Goal: Information Seeking & Learning: Learn about a topic

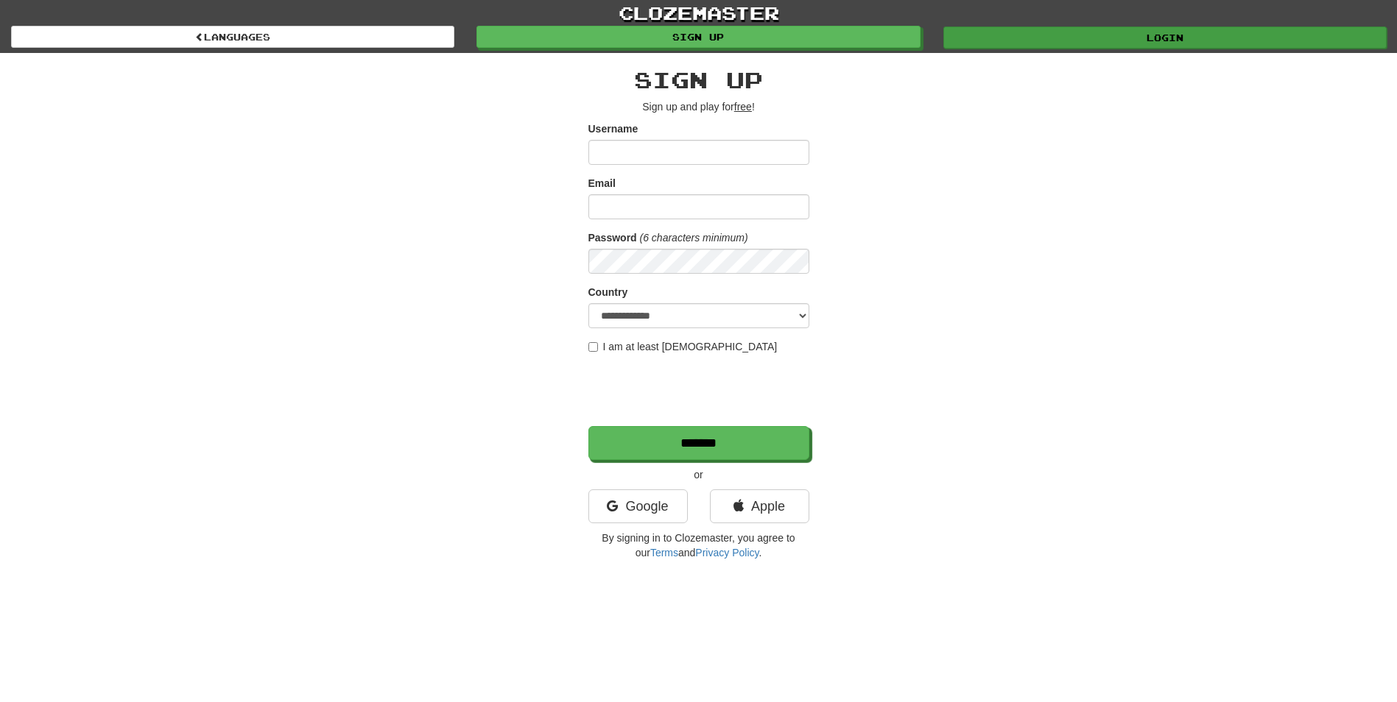
type input "**********"
click at [1191, 36] on link "Login" at bounding box center [1164, 38] width 443 height 22
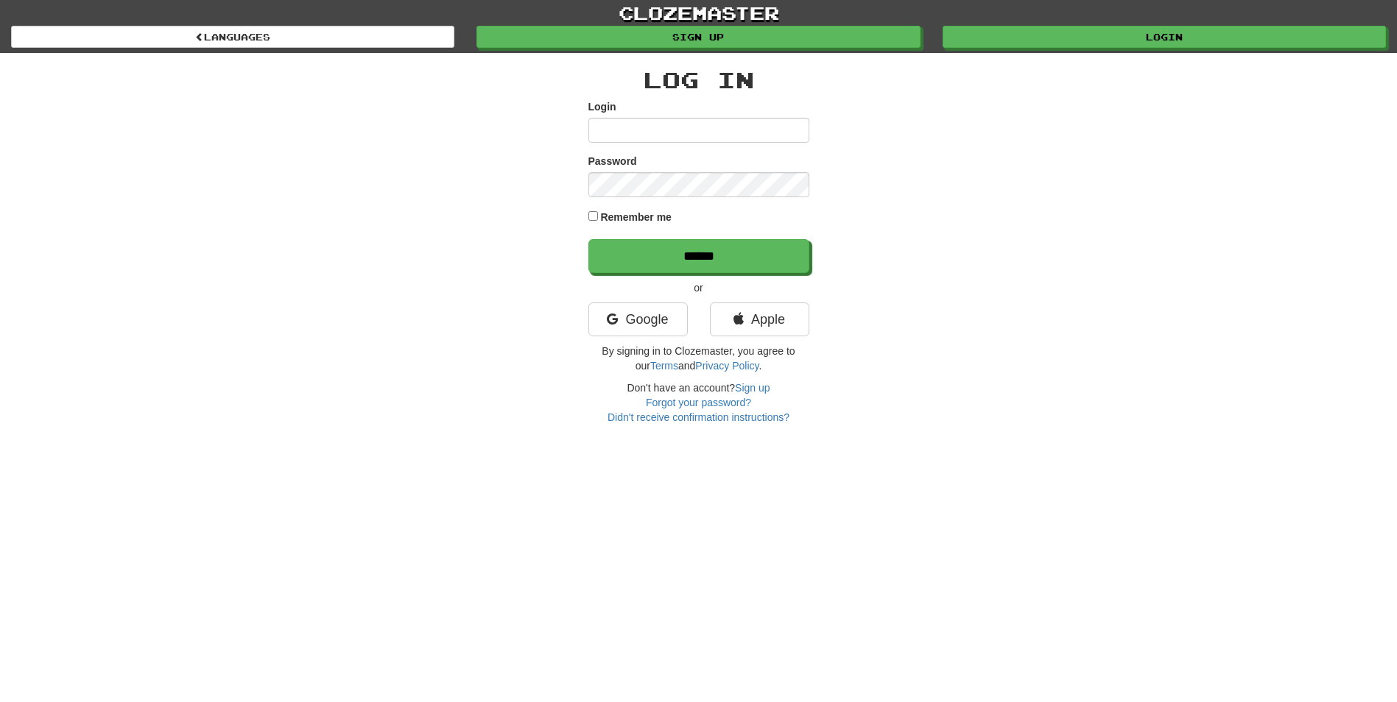
type input "**********"
click at [716, 253] on input "******" at bounding box center [699, 257] width 221 height 34
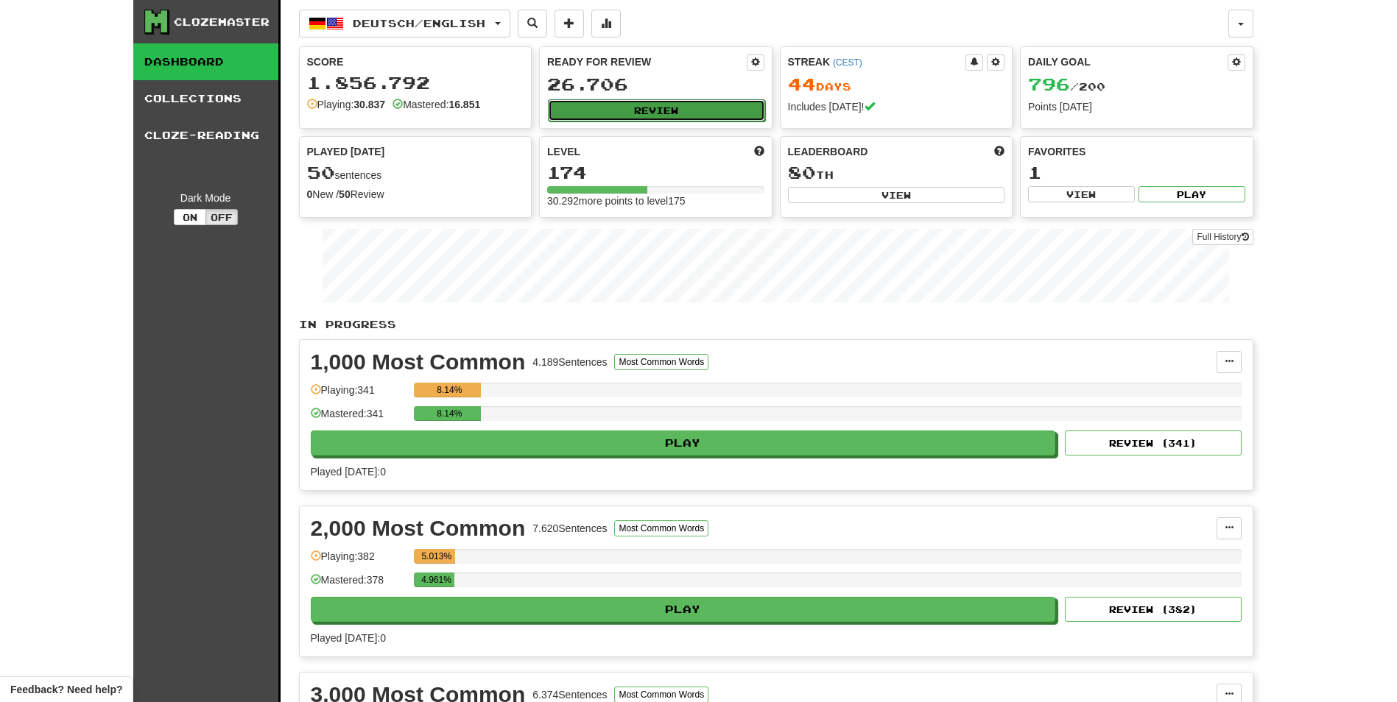
click at [678, 115] on button "Review" at bounding box center [656, 110] width 217 height 22
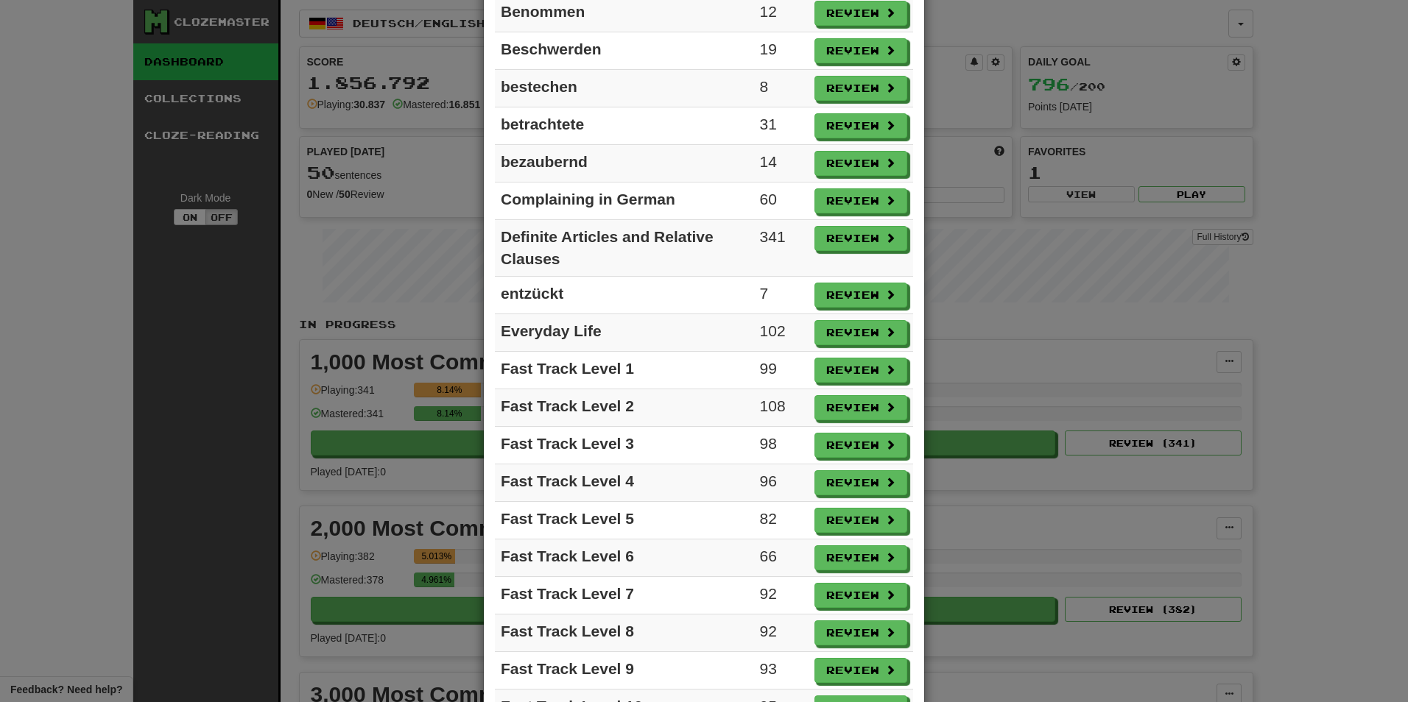
scroll to position [663, 0]
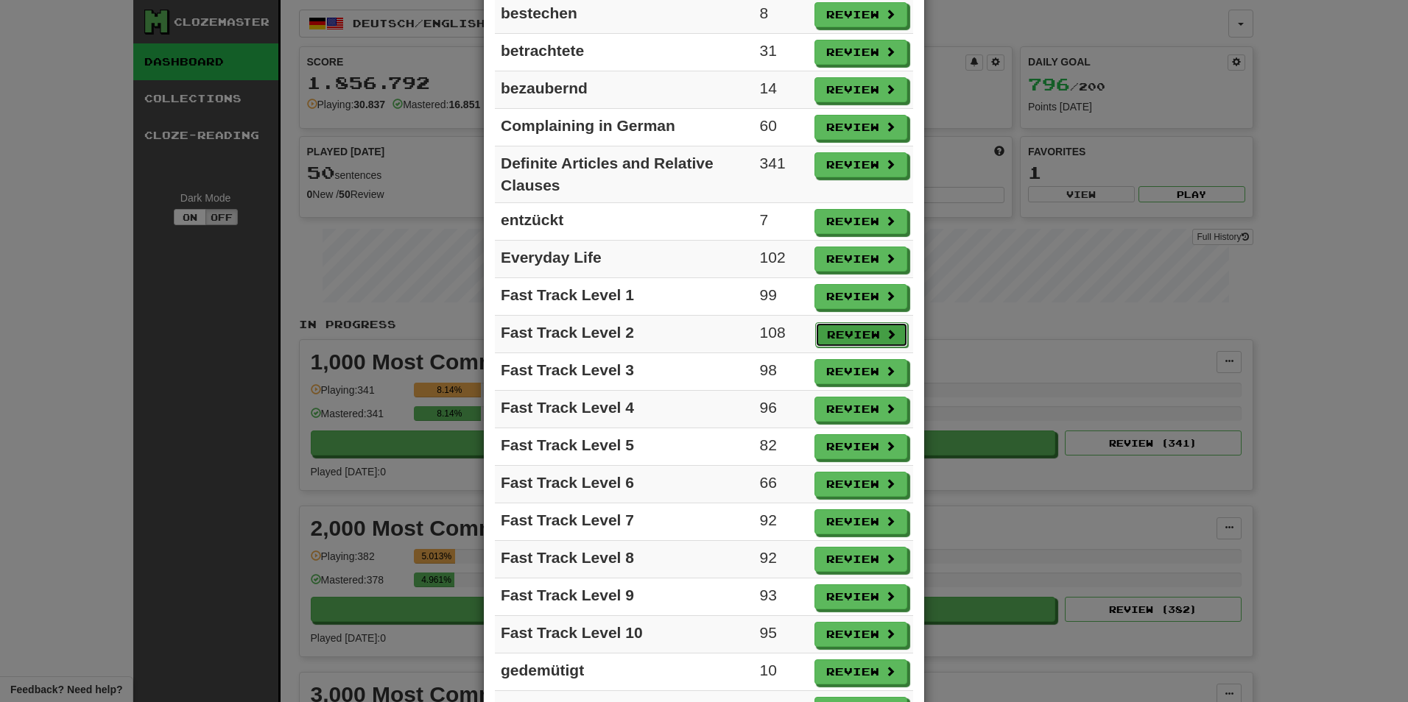
click at [843, 334] on button "Review" at bounding box center [861, 335] width 93 height 25
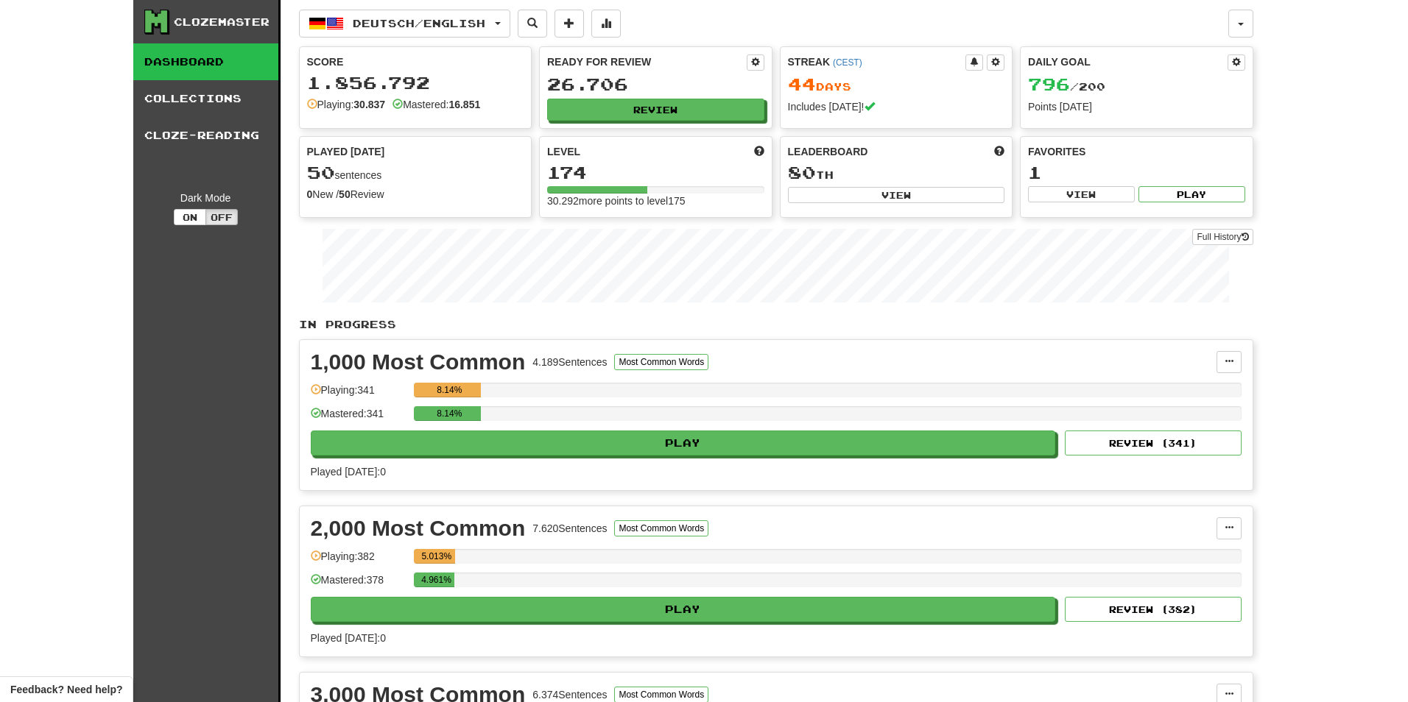
select select "**"
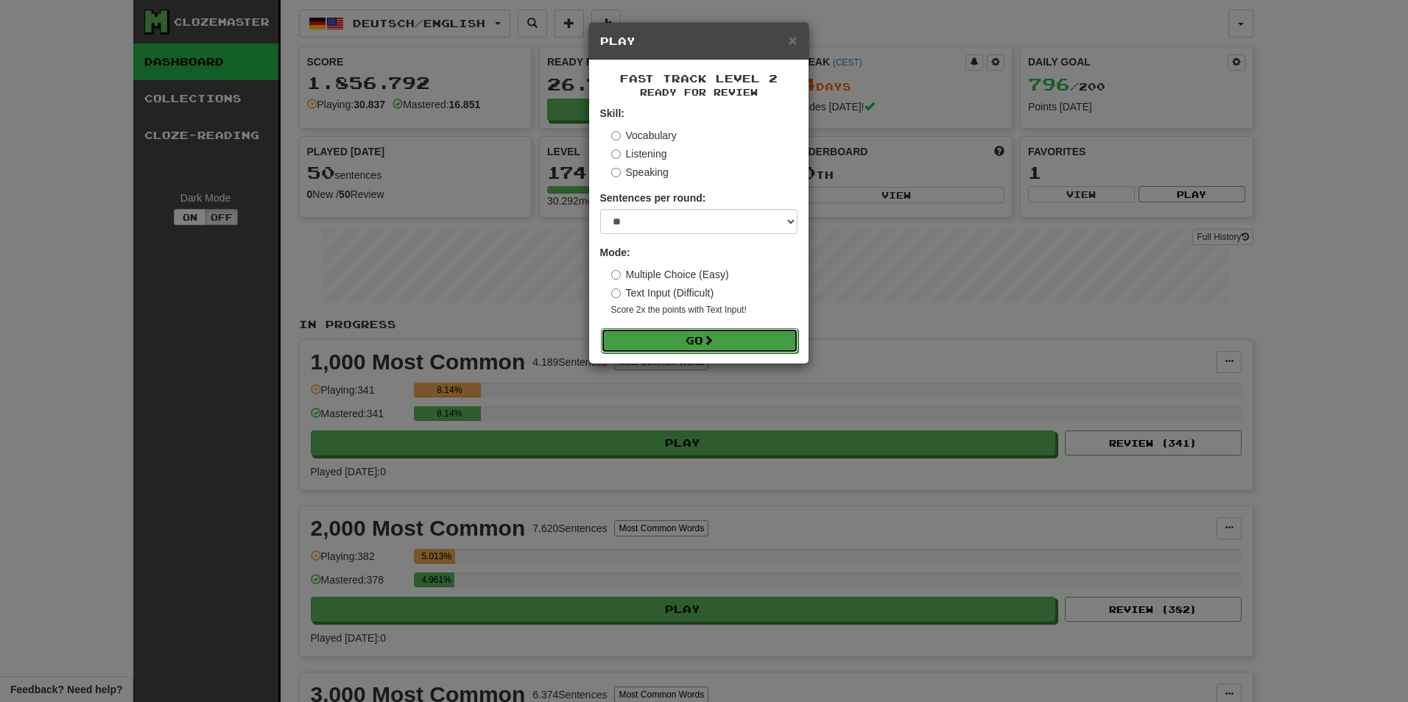
click at [703, 345] on button "Go" at bounding box center [699, 340] width 197 height 25
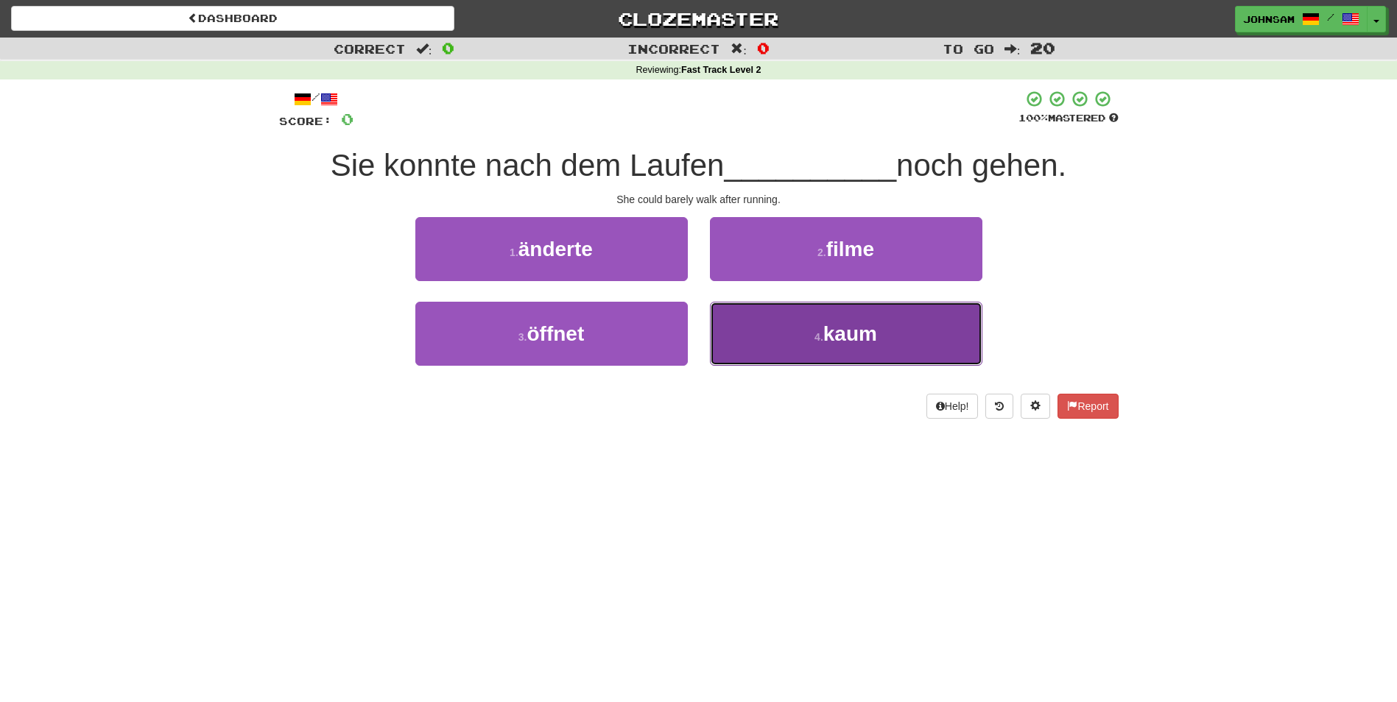
click at [866, 331] on span "kaum" at bounding box center [850, 334] width 54 height 23
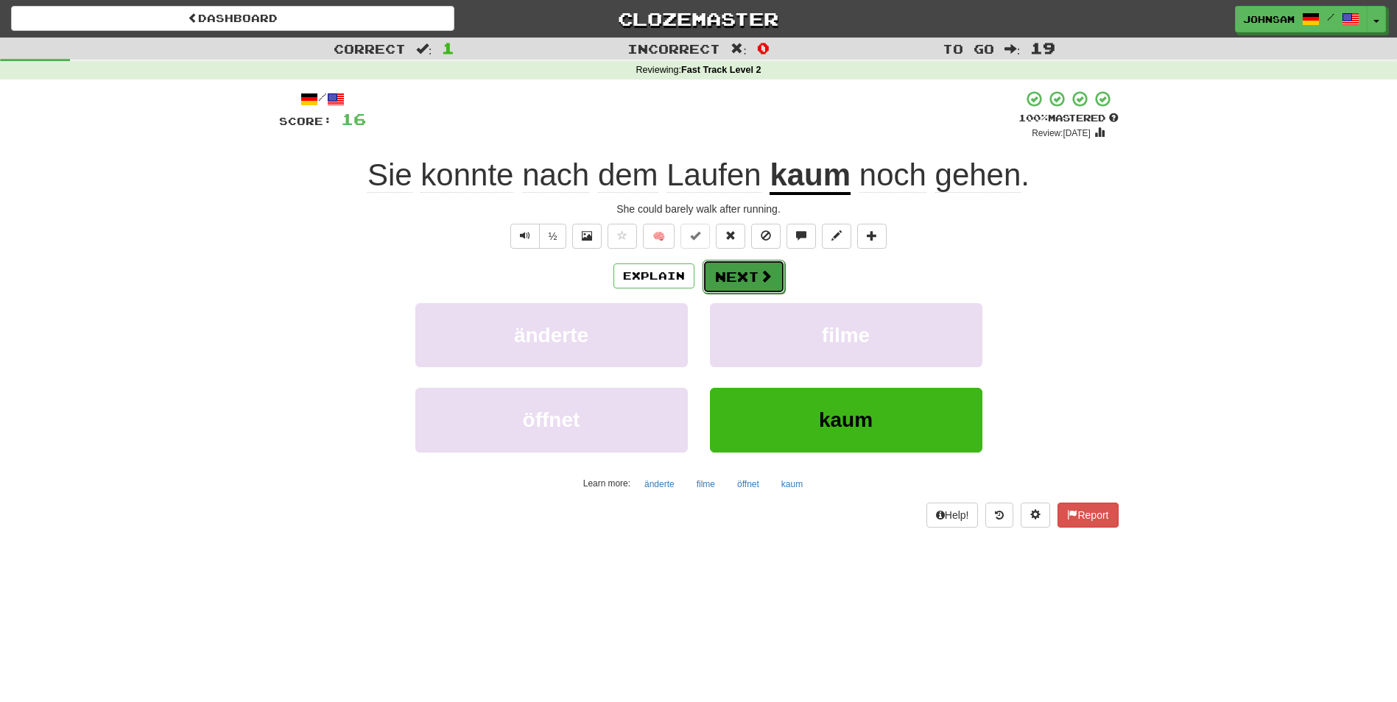
click at [750, 271] on button "Next" at bounding box center [743, 277] width 82 height 34
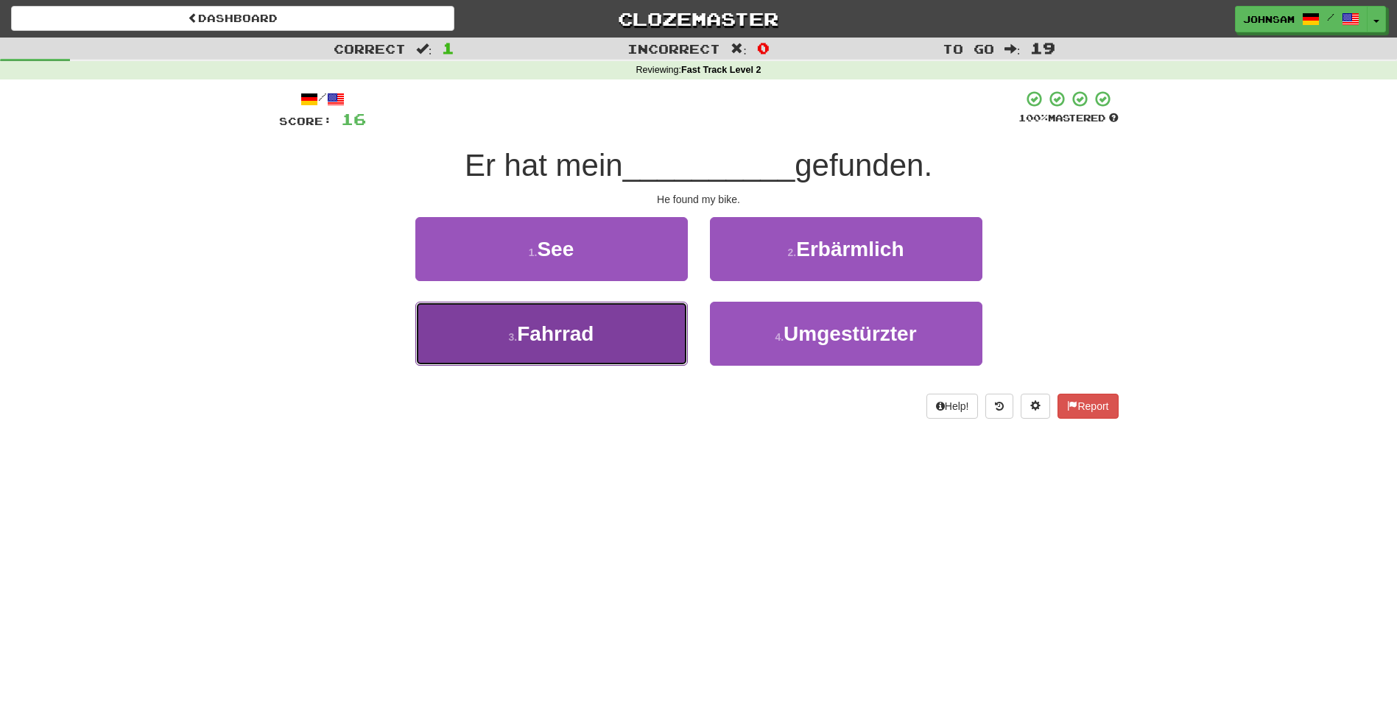
click at [591, 332] on span "Fahrrad" at bounding box center [555, 334] width 77 height 23
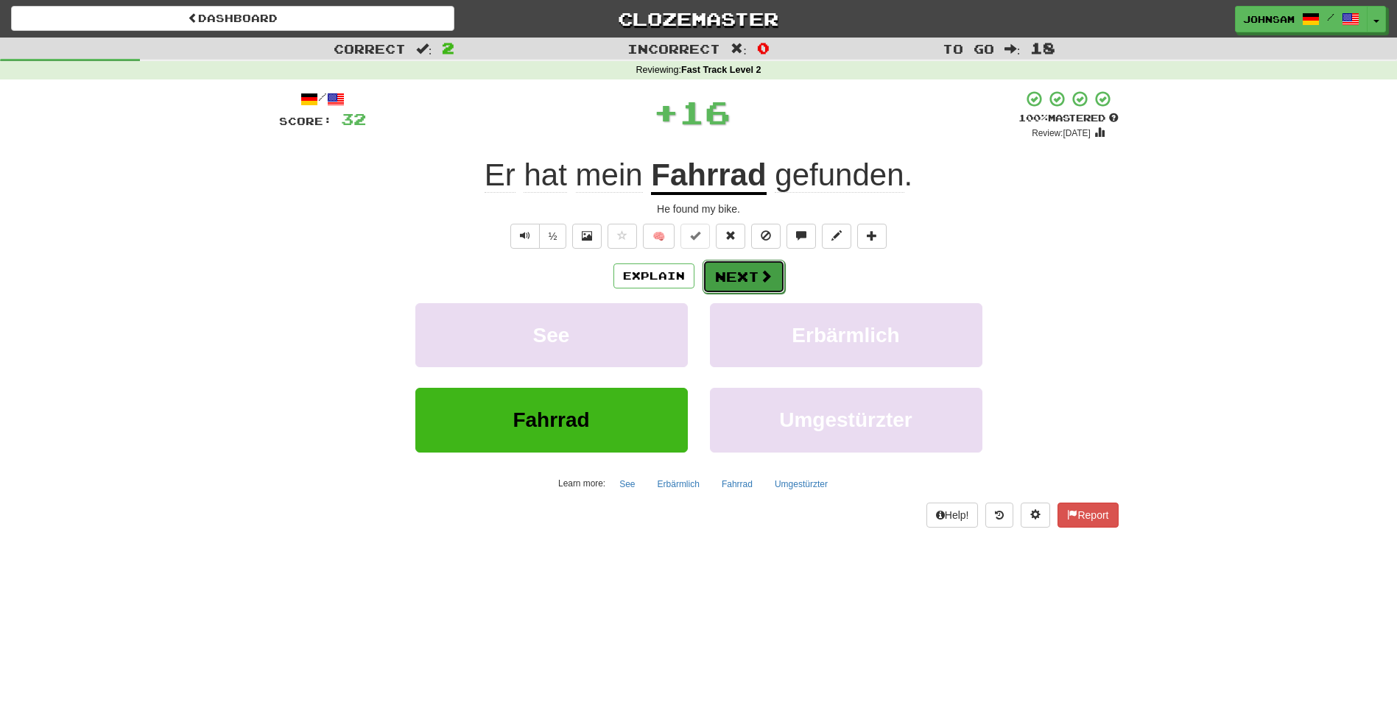
click at [736, 275] on button "Next" at bounding box center [743, 277] width 82 height 34
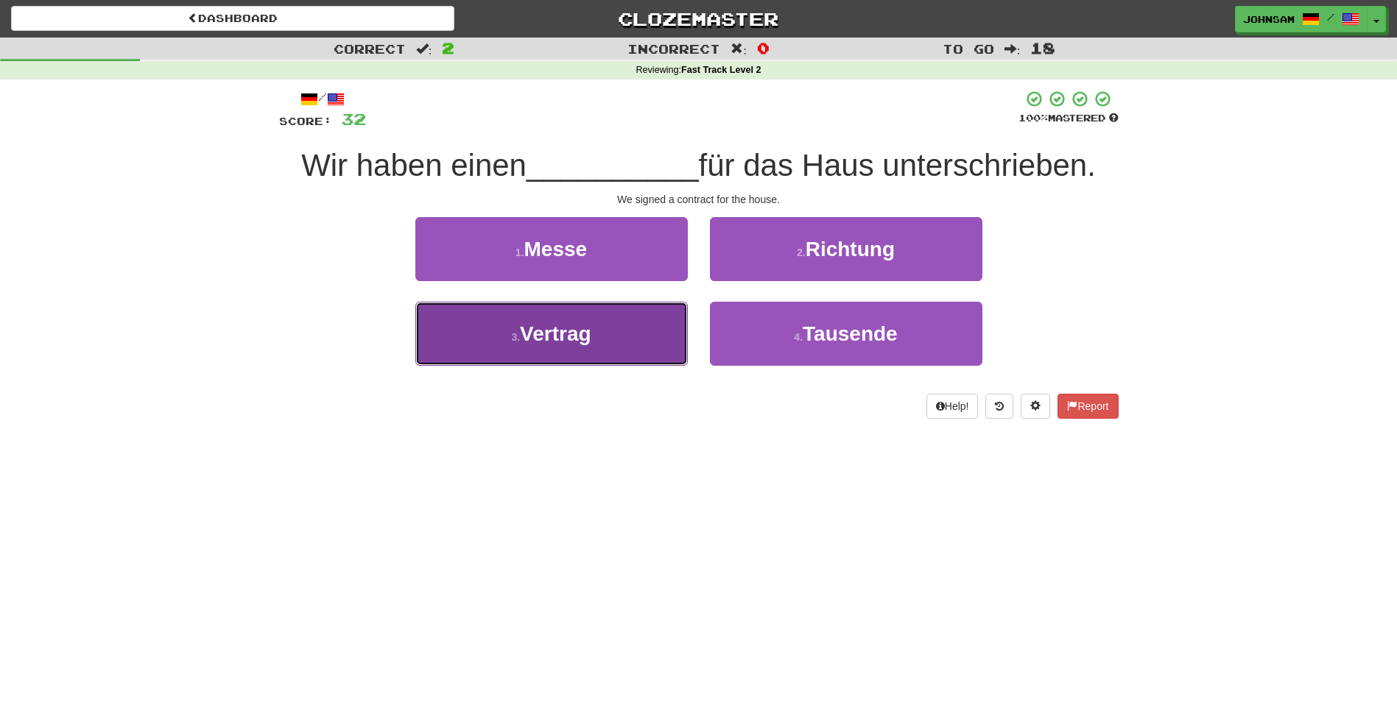
click at [599, 342] on button "3 . Vertrag" at bounding box center [551, 334] width 272 height 64
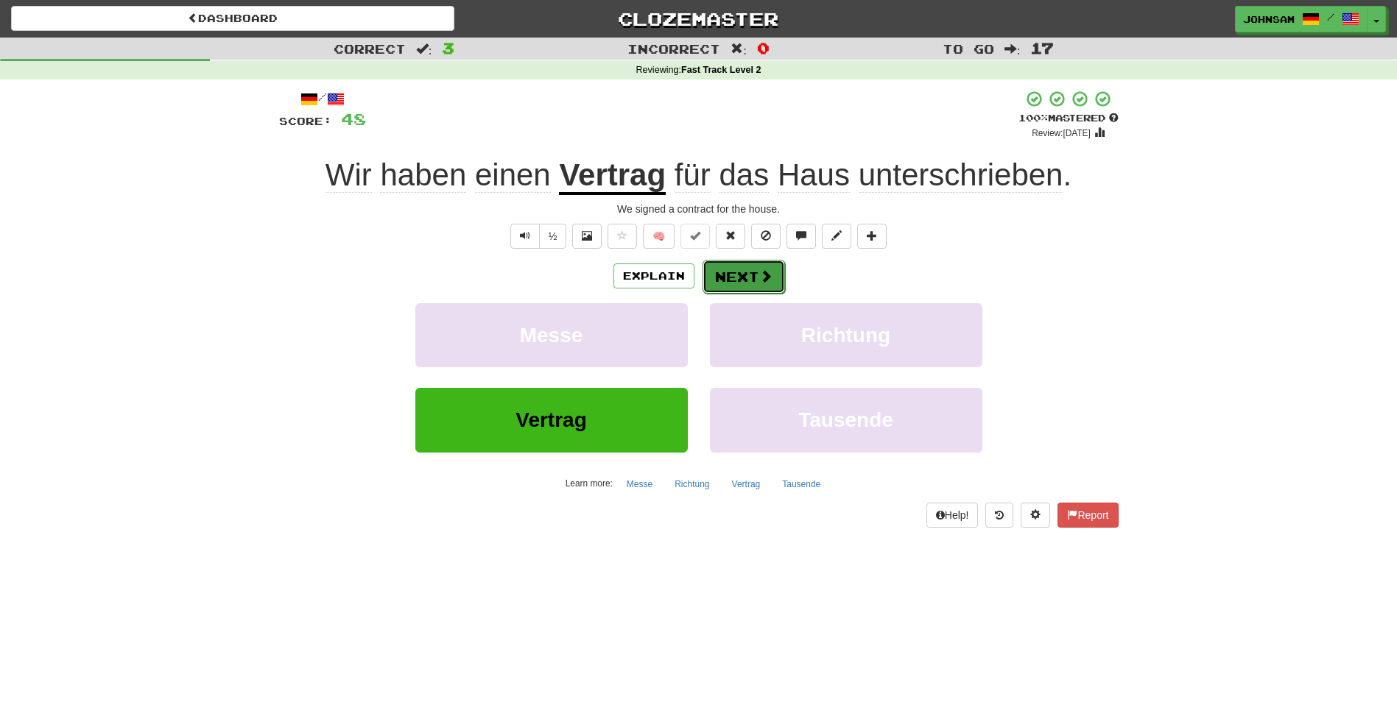
click at [753, 283] on button "Next" at bounding box center [743, 277] width 82 height 34
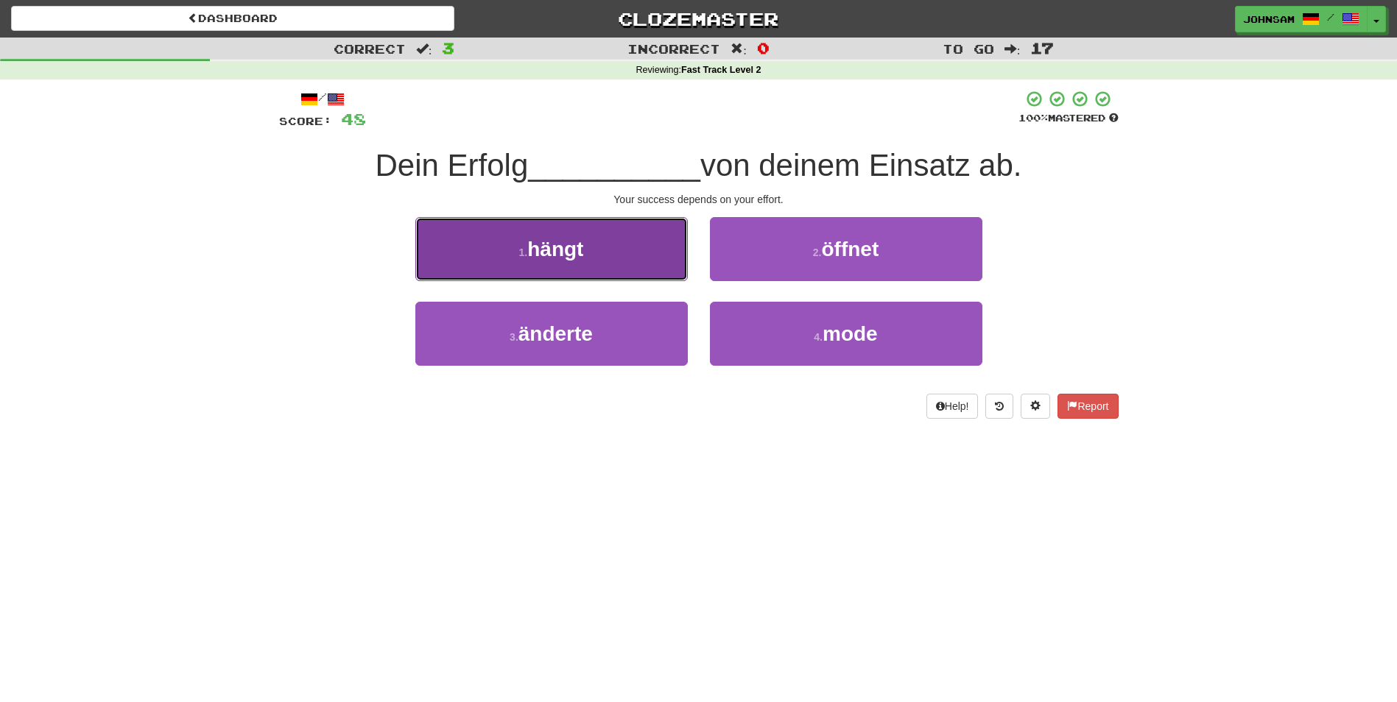
click at [558, 250] on span "hängt" at bounding box center [555, 249] width 56 height 23
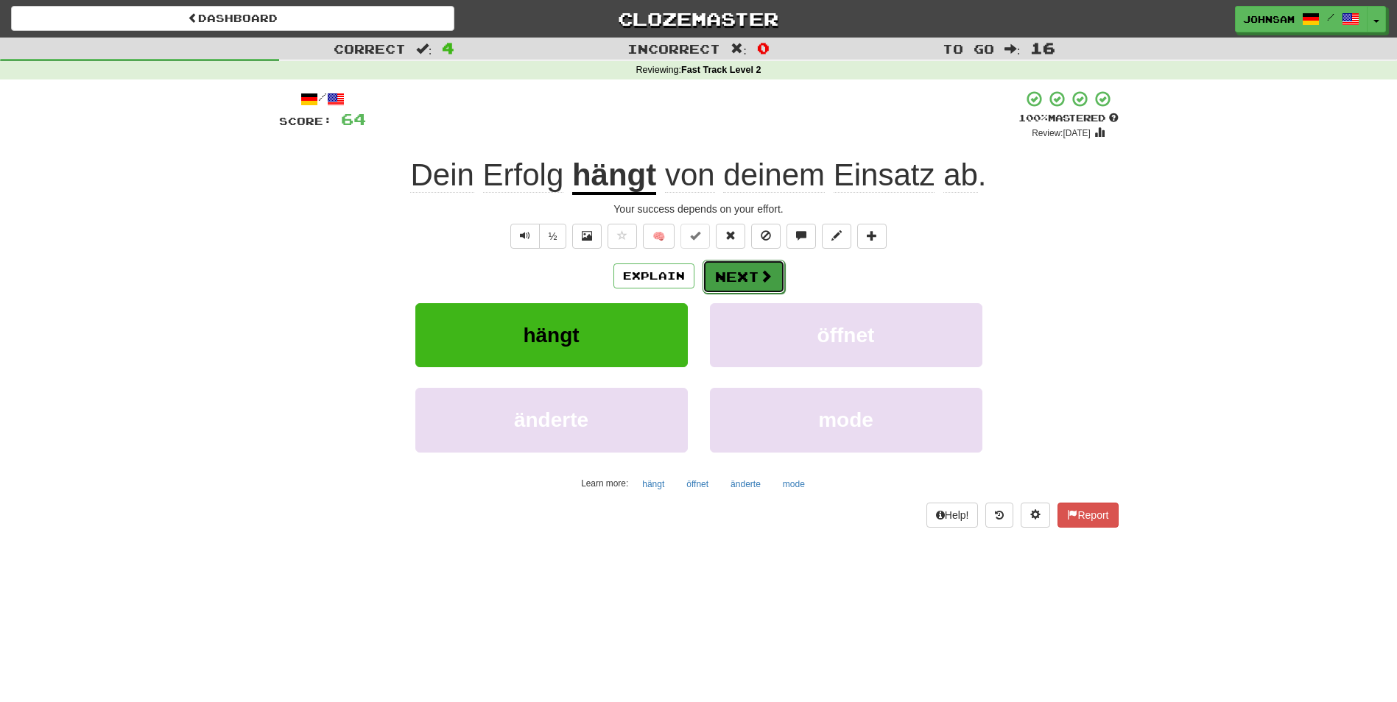
click at [759, 276] on span at bounding box center [765, 275] width 13 height 13
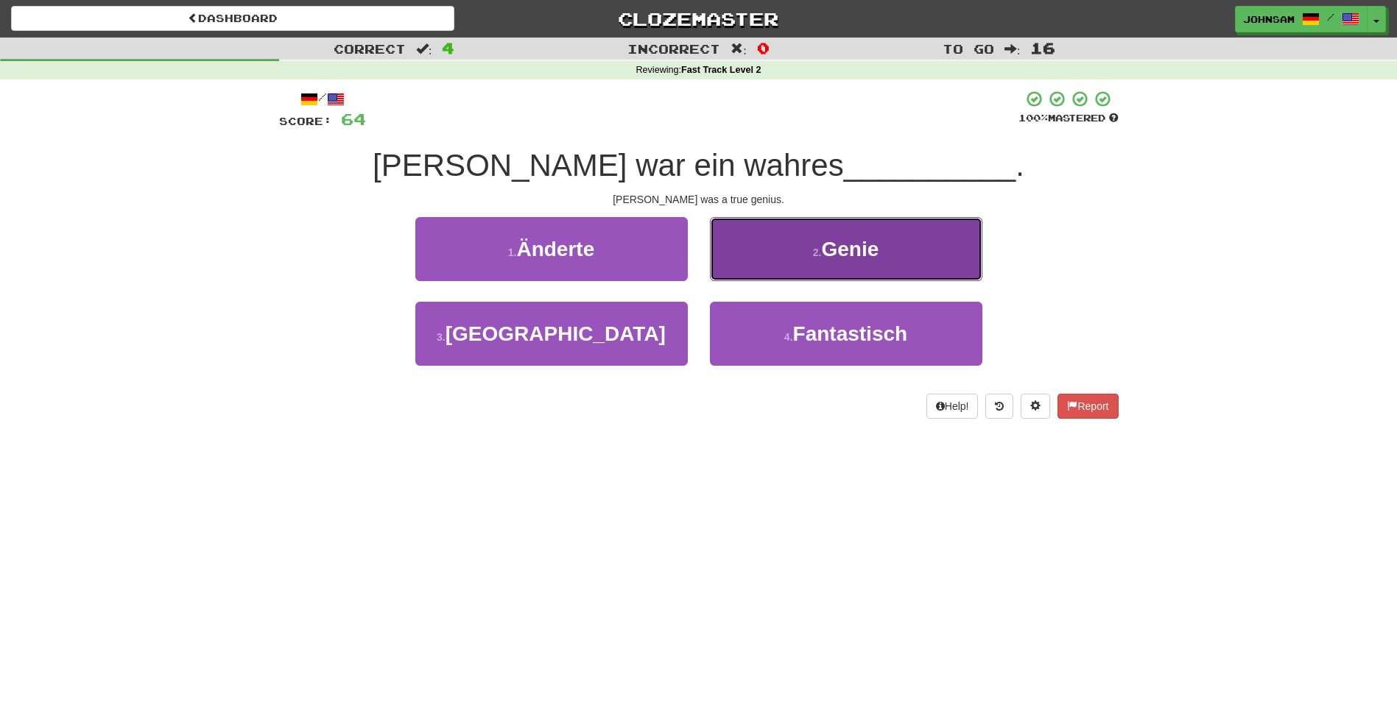
click at [831, 245] on span "Genie" at bounding box center [849, 249] width 57 height 23
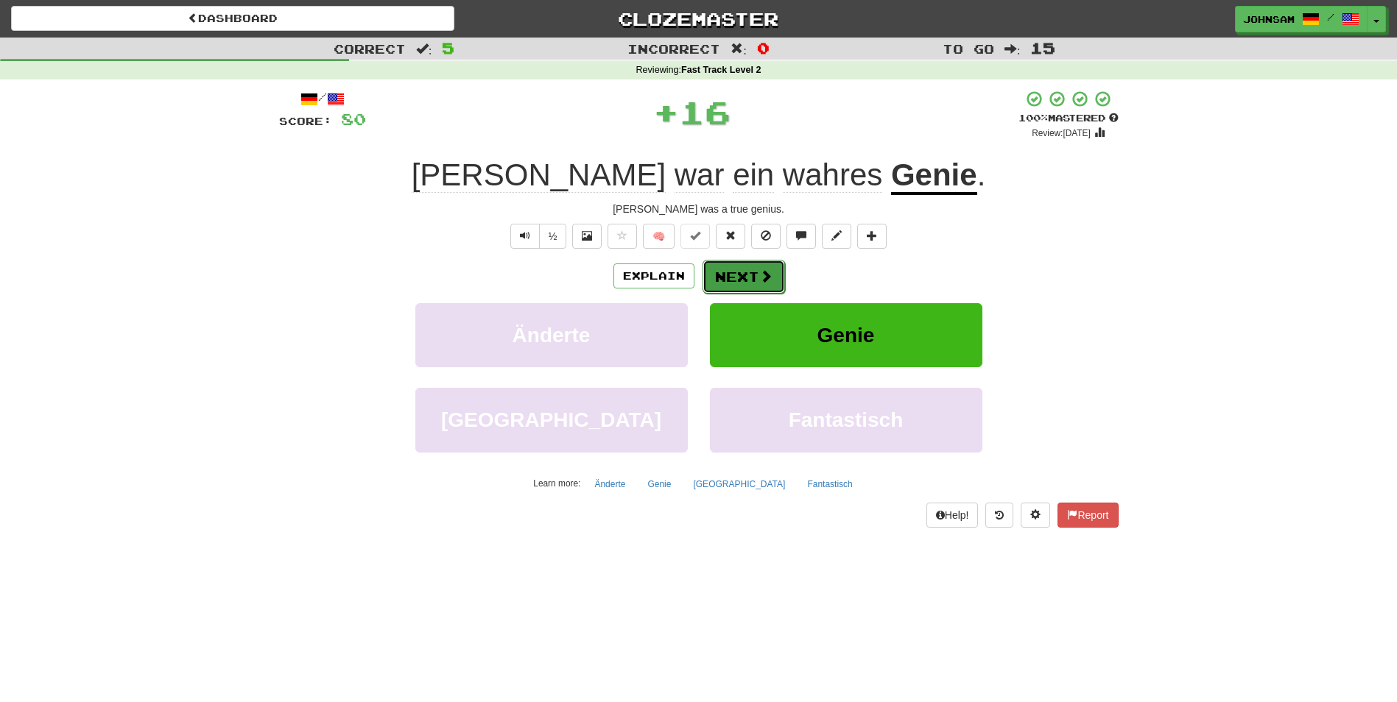
click at [717, 272] on button "Next" at bounding box center [743, 277] width 82 height 34
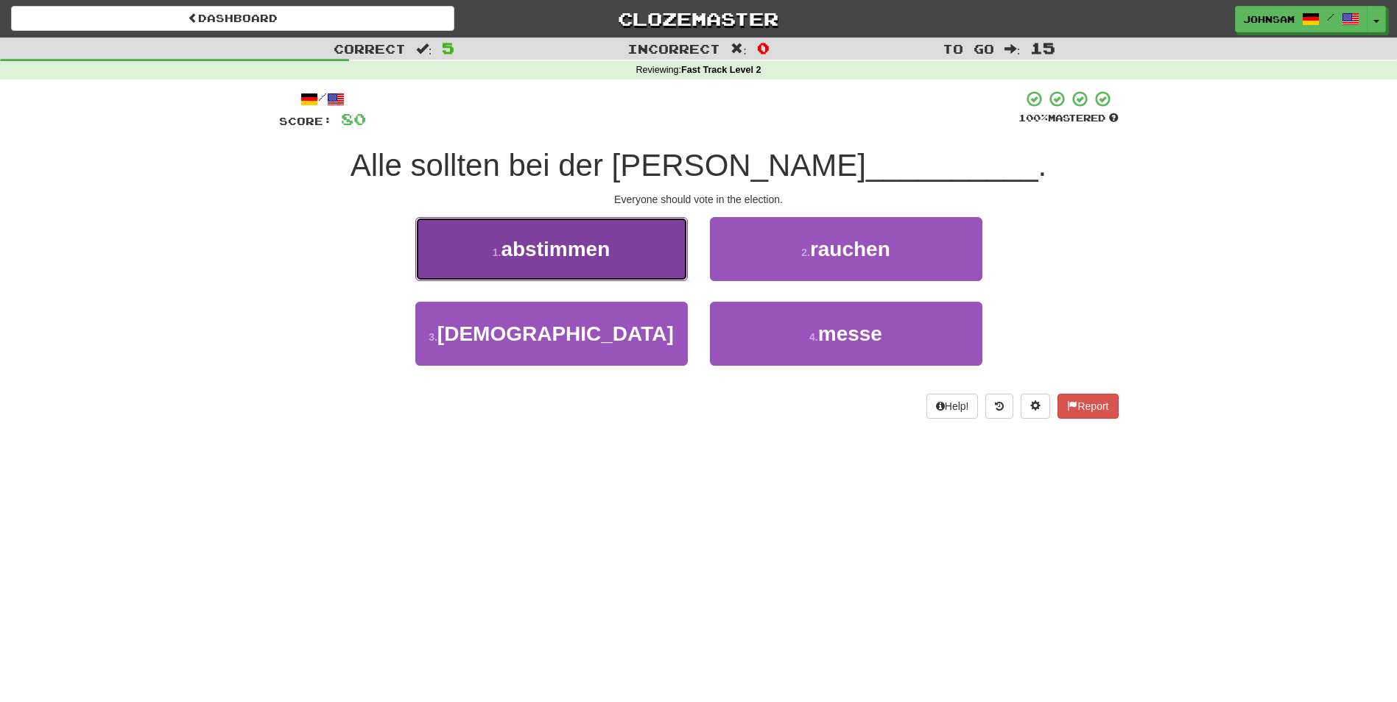
click at [556, 253] on span "abstimmen" at bounding box center [555, 249] width 109 height 23
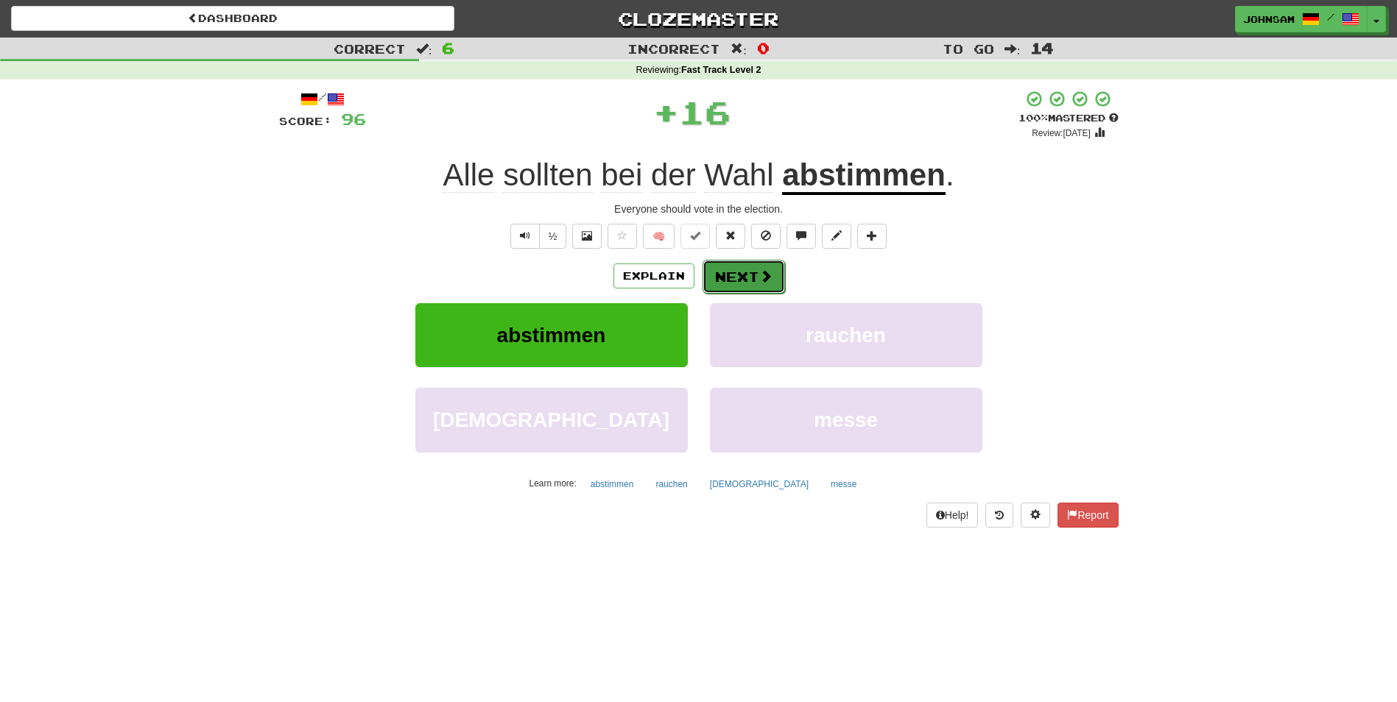
click at [744, 268] on button "Next" at bounding box center [743, 277] width 82 height 34
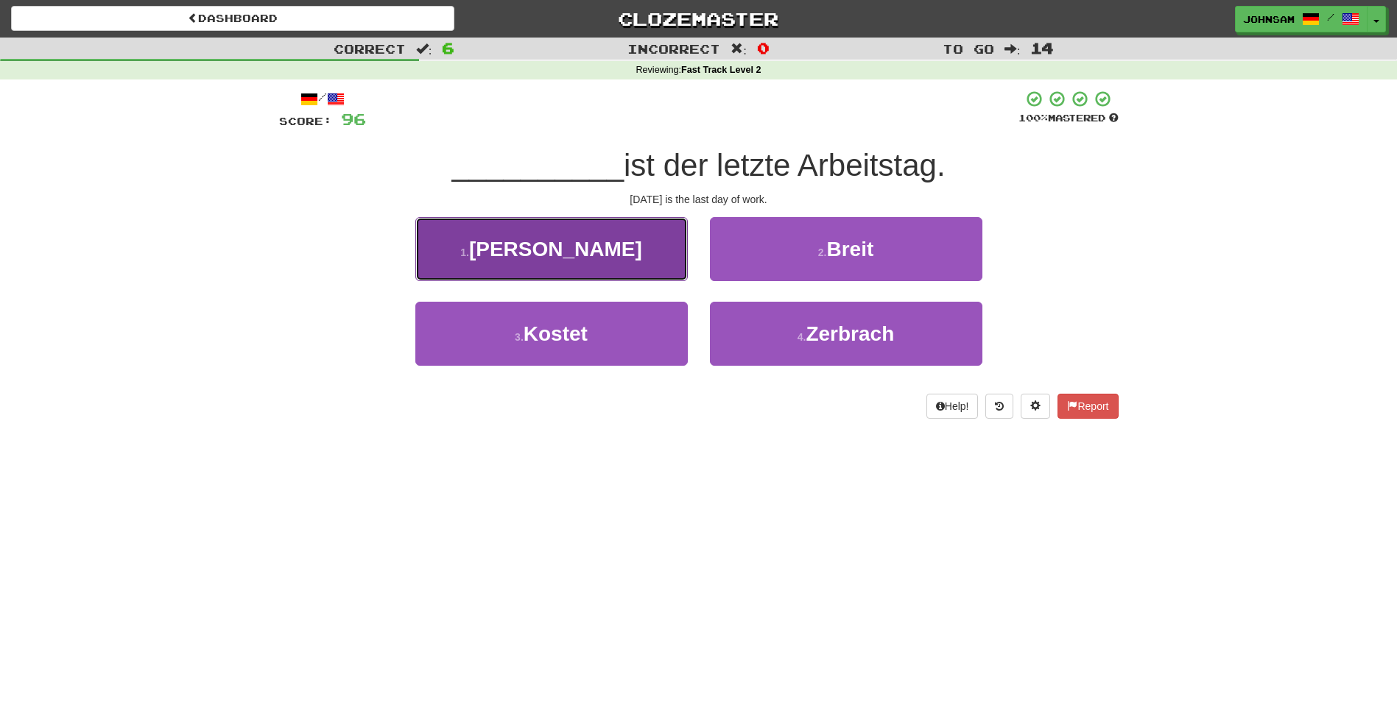
click at [630, 259] on button "1 . Freitag" at bounding box center [551, 249] width 272 height 64
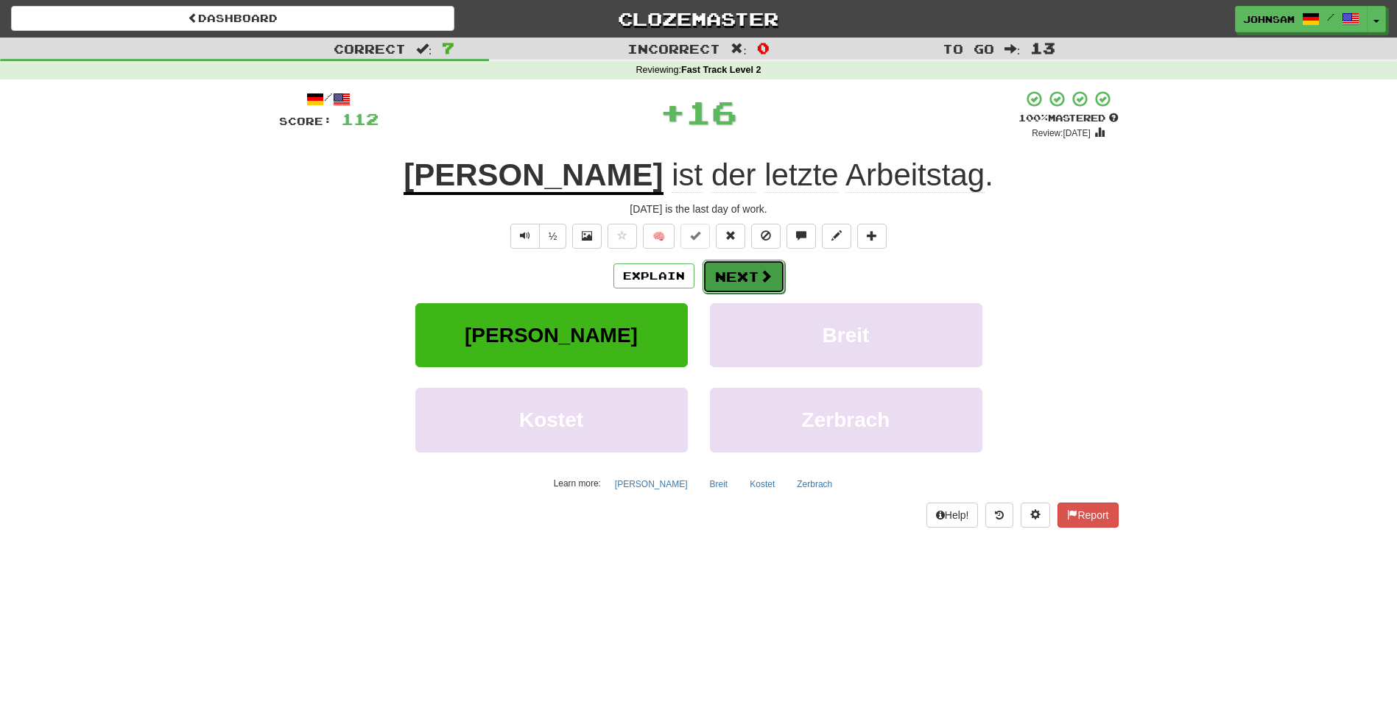
click at [764, 276] on span at bounding box center [765, 275] width 13 height 13
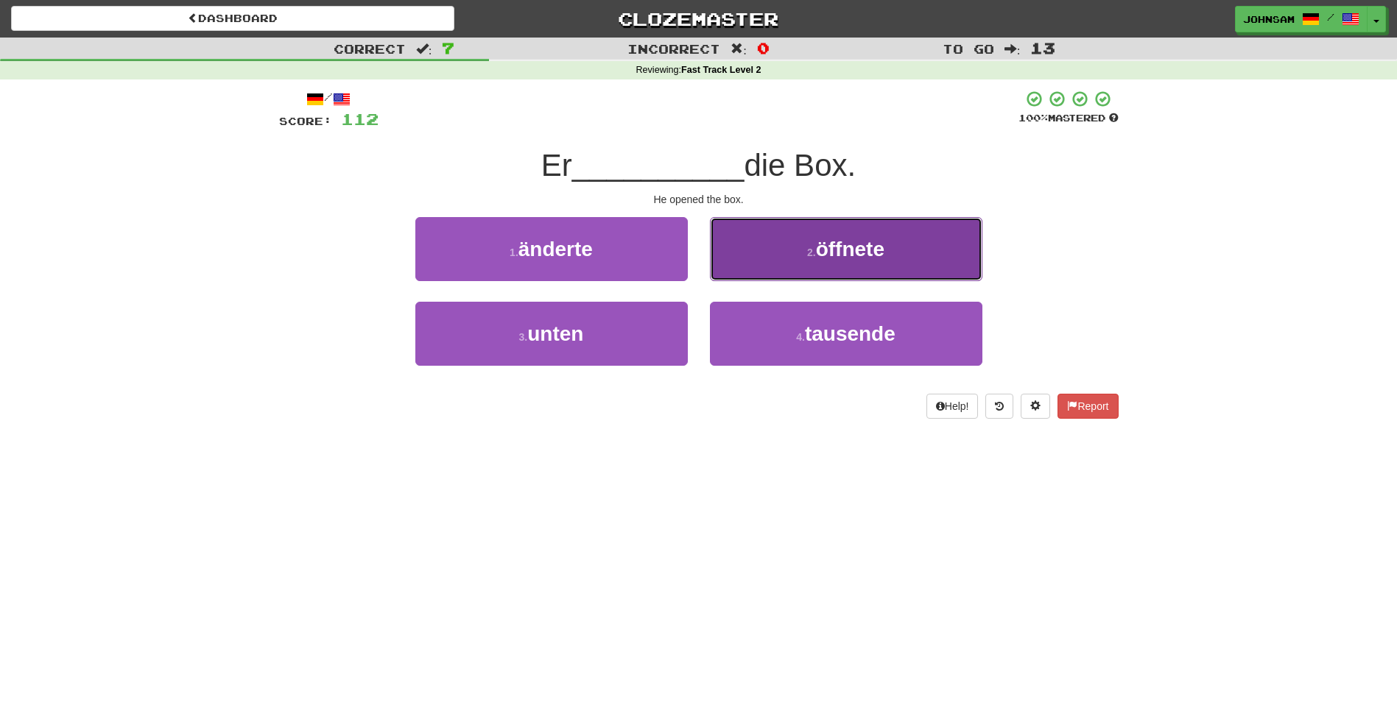
click at [830, 249] on span "öffnete" at bounding box center [850, 249] width 68 height 23
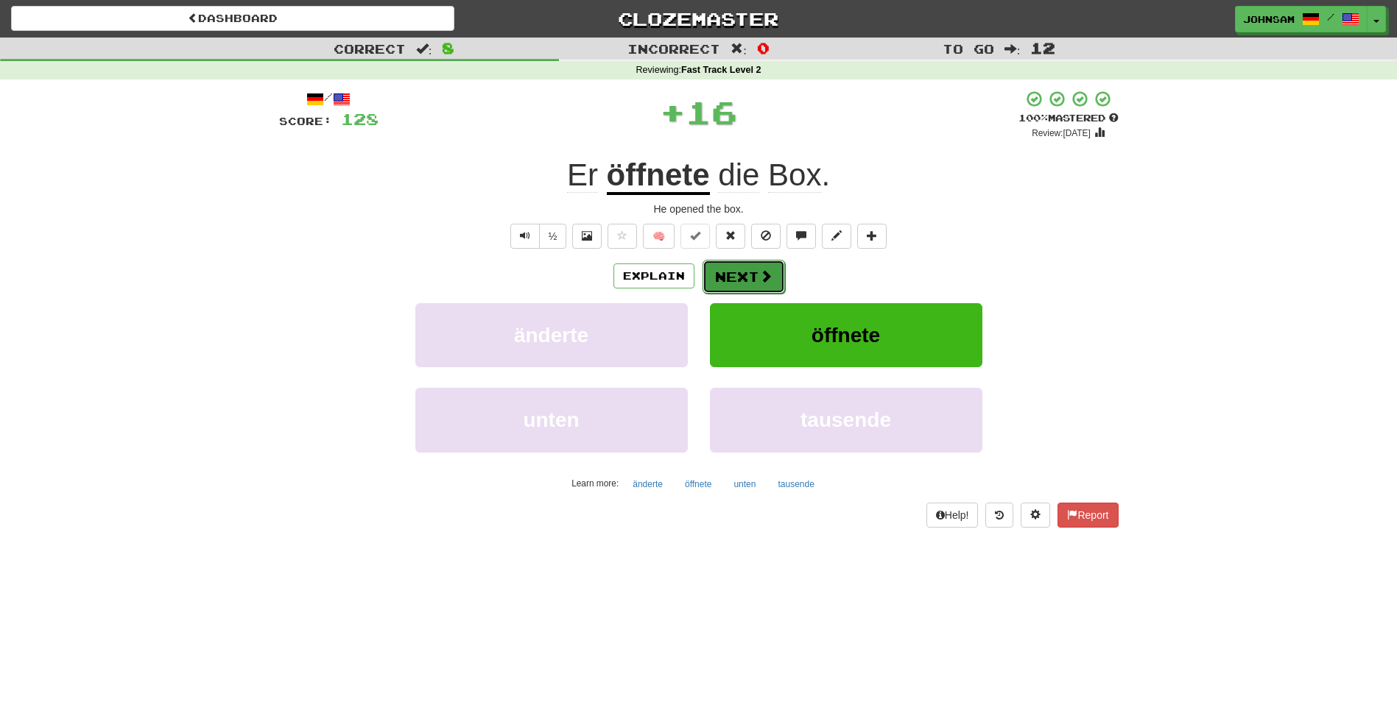
click at [753, 278] on button "Next" at bounding box center [743, 277] width 82 height 34
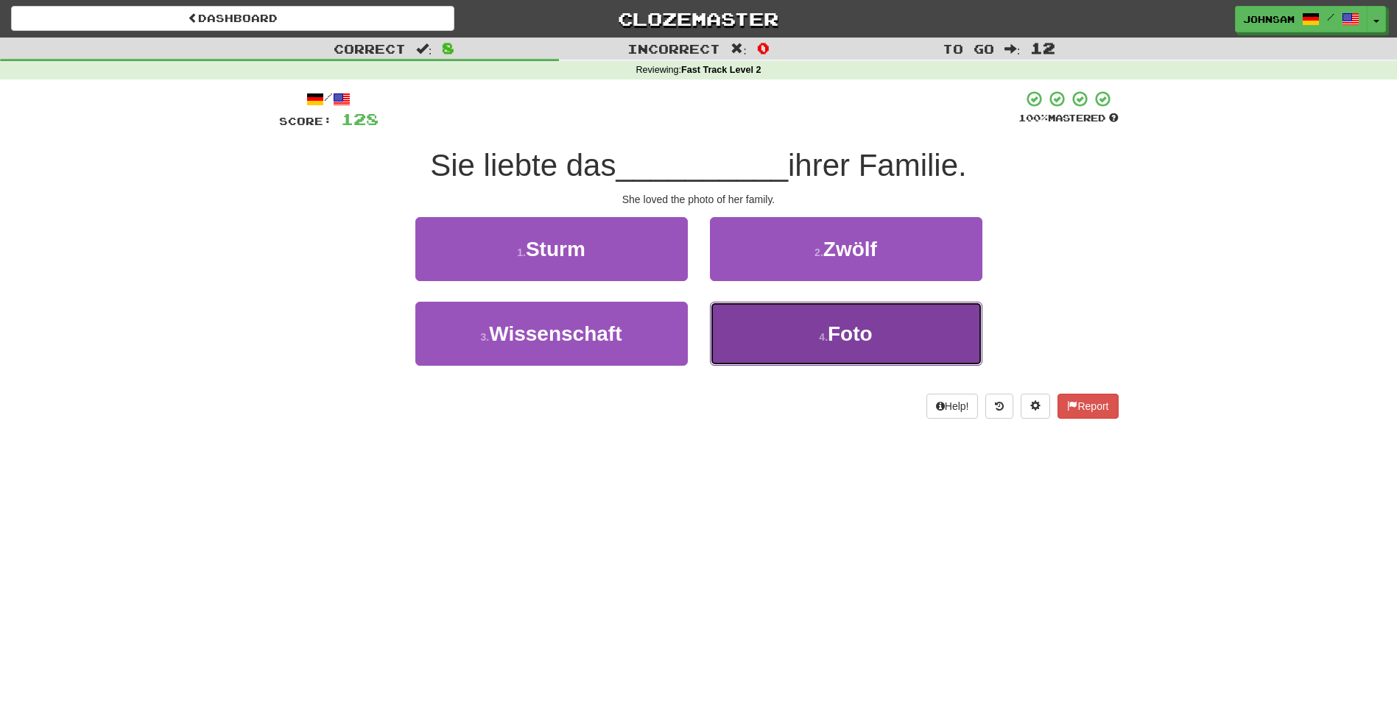
click at [825, 330] on button "4 . Foto" at bounding box center [846, 334] width 272 height 64
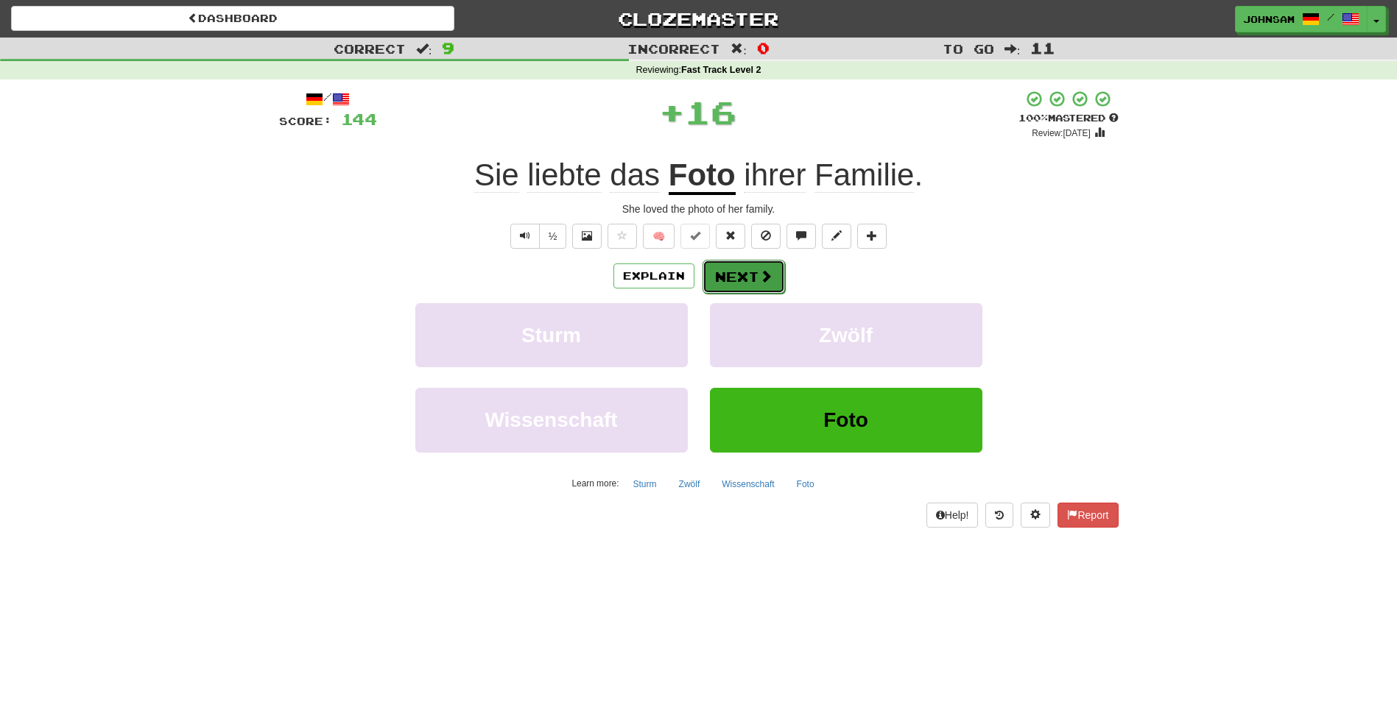
click at [744, 276] on button "Next" at bounding box center [743, 277] width 82 height 34
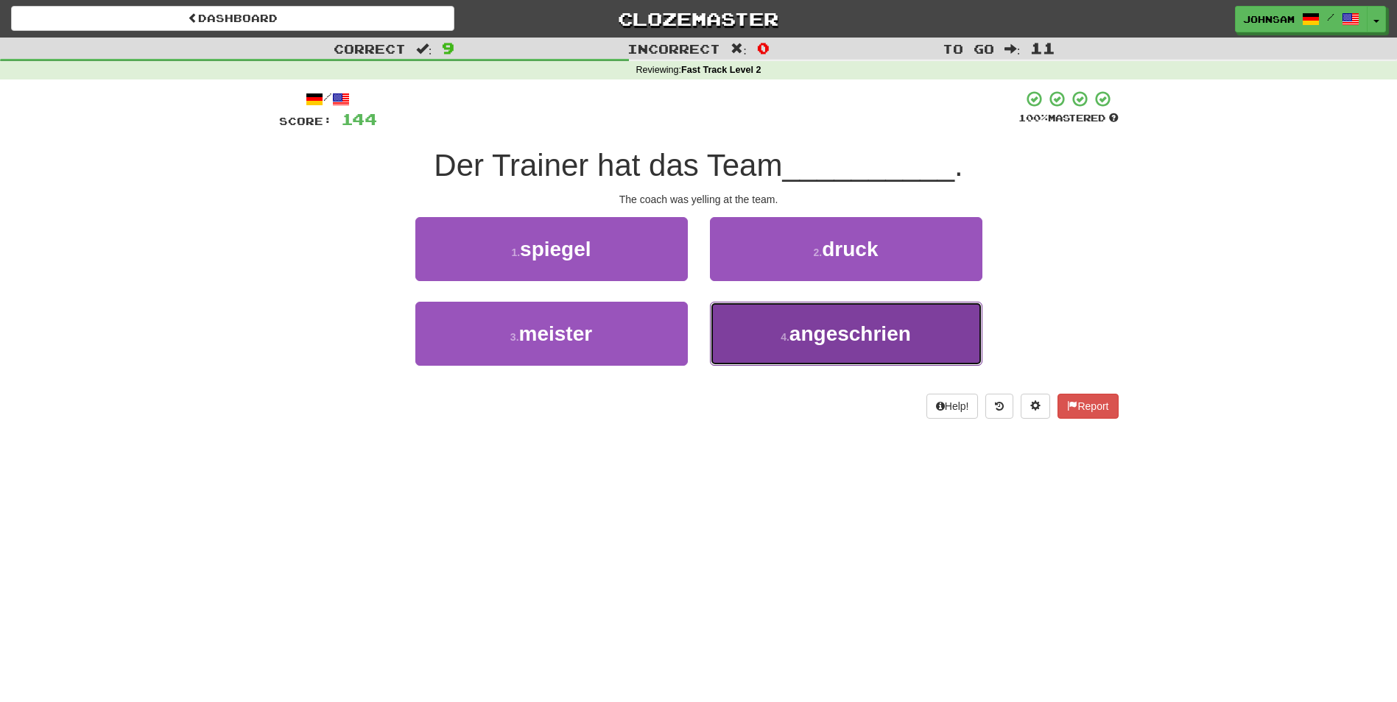
click at [845, 334] on span "angeschrien" at bounding box center [849, 334] width 121 height 23
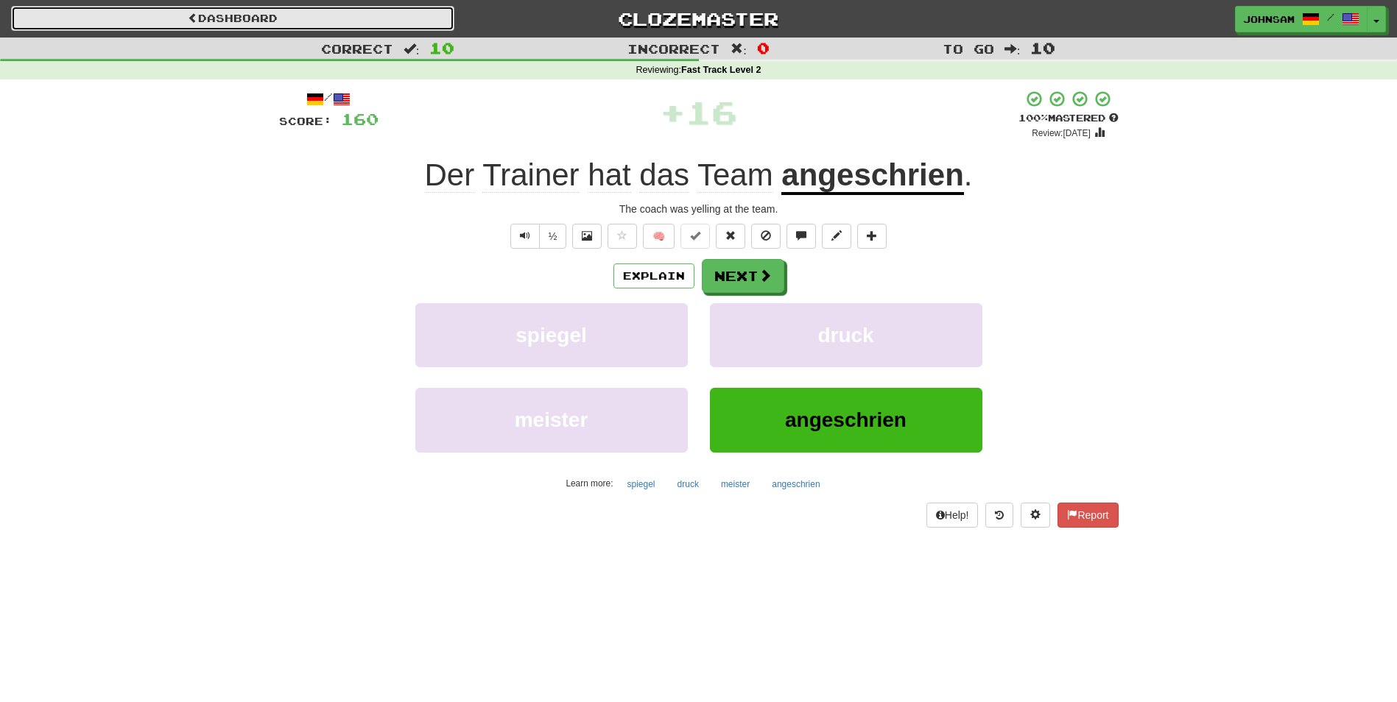
click at [197, 16] on link "Dashboard" at bounding box center [232, 18] width 443 height 25
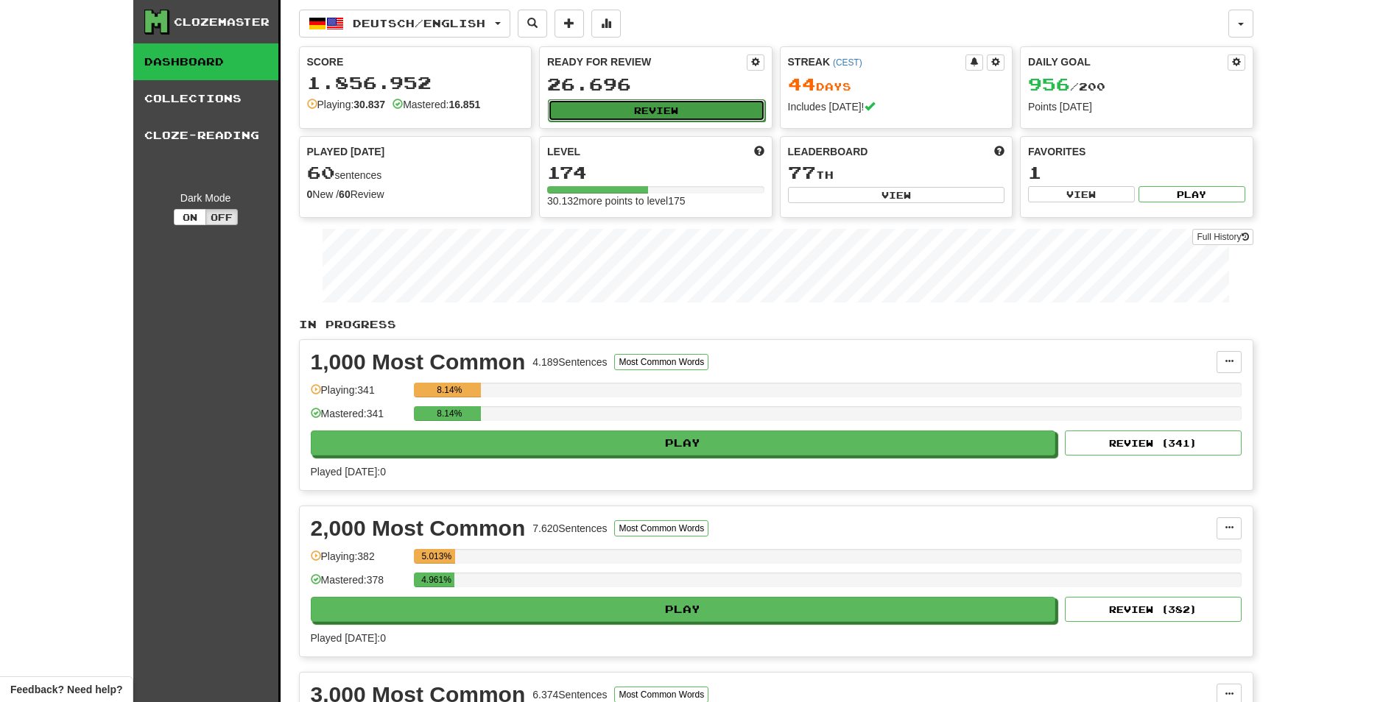
click at [651, 110] on button "Review" at bounding box center [656, 110] width 217 height 22
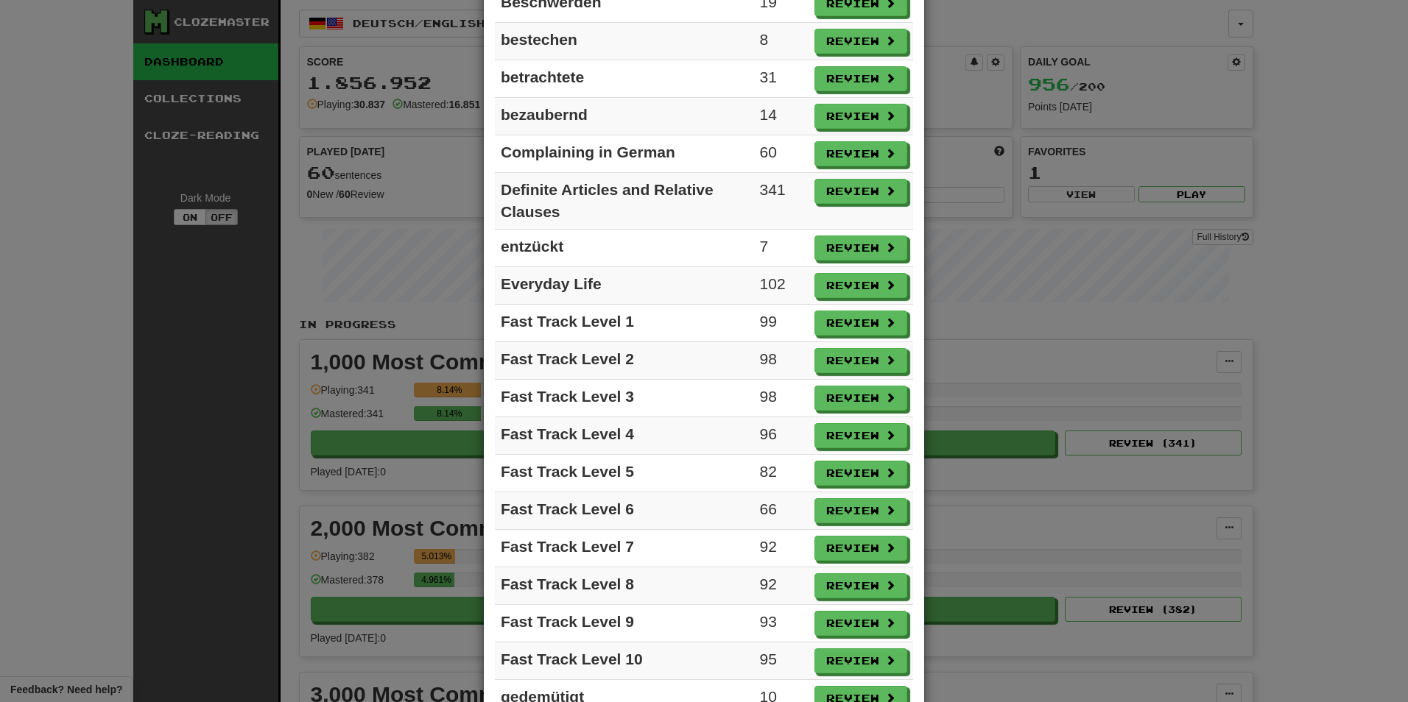
scroll to position [663, 0]
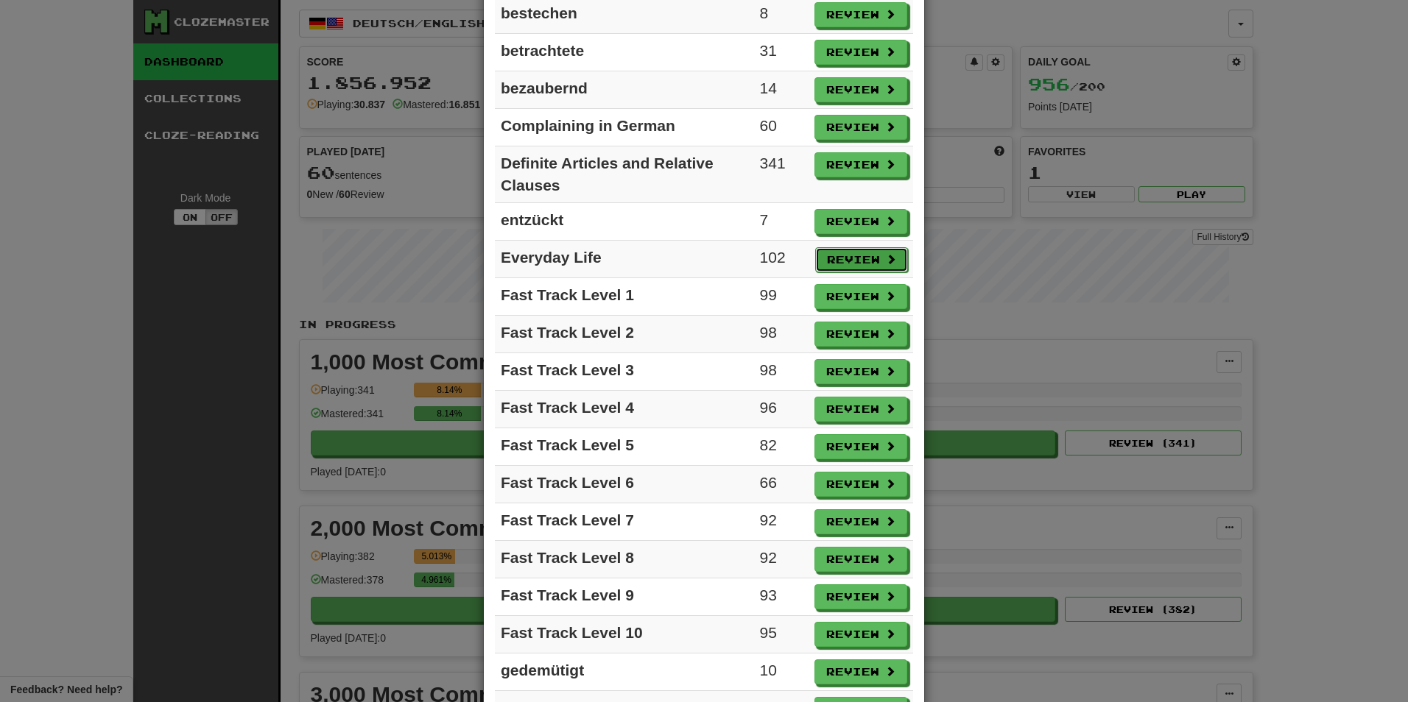
click at [864, 258] on button "Review" at bounding box center [861, 259] width 93 height 25
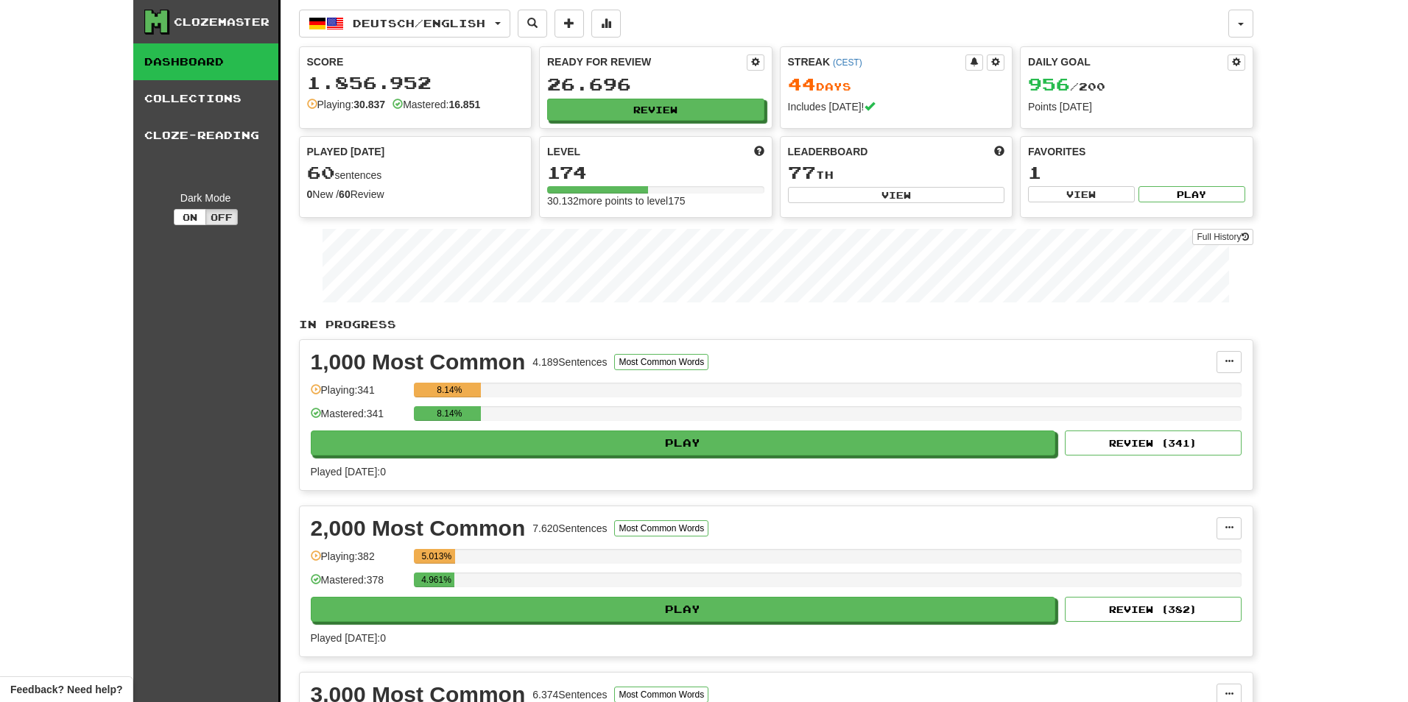
select select "**"
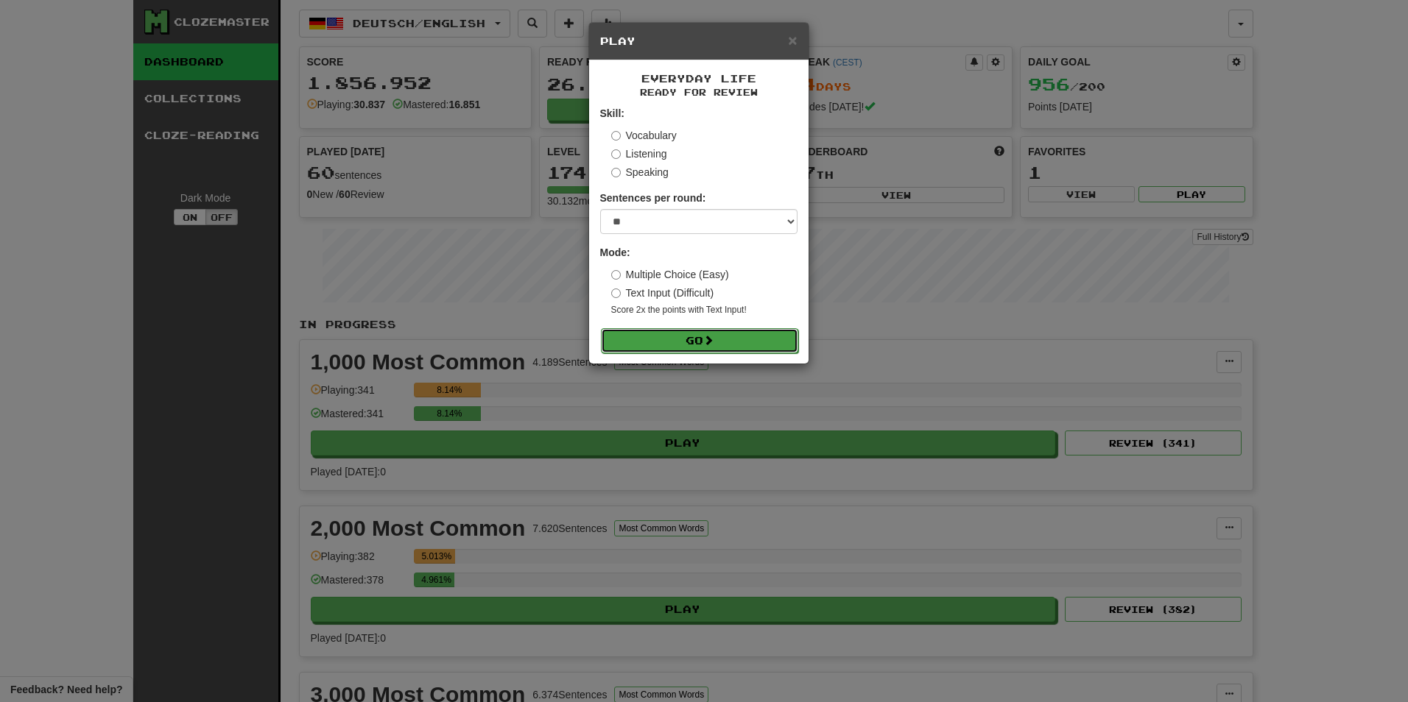
click at [698, 336] on button "Go" at bounding box center [699, 340] width 197 height 25
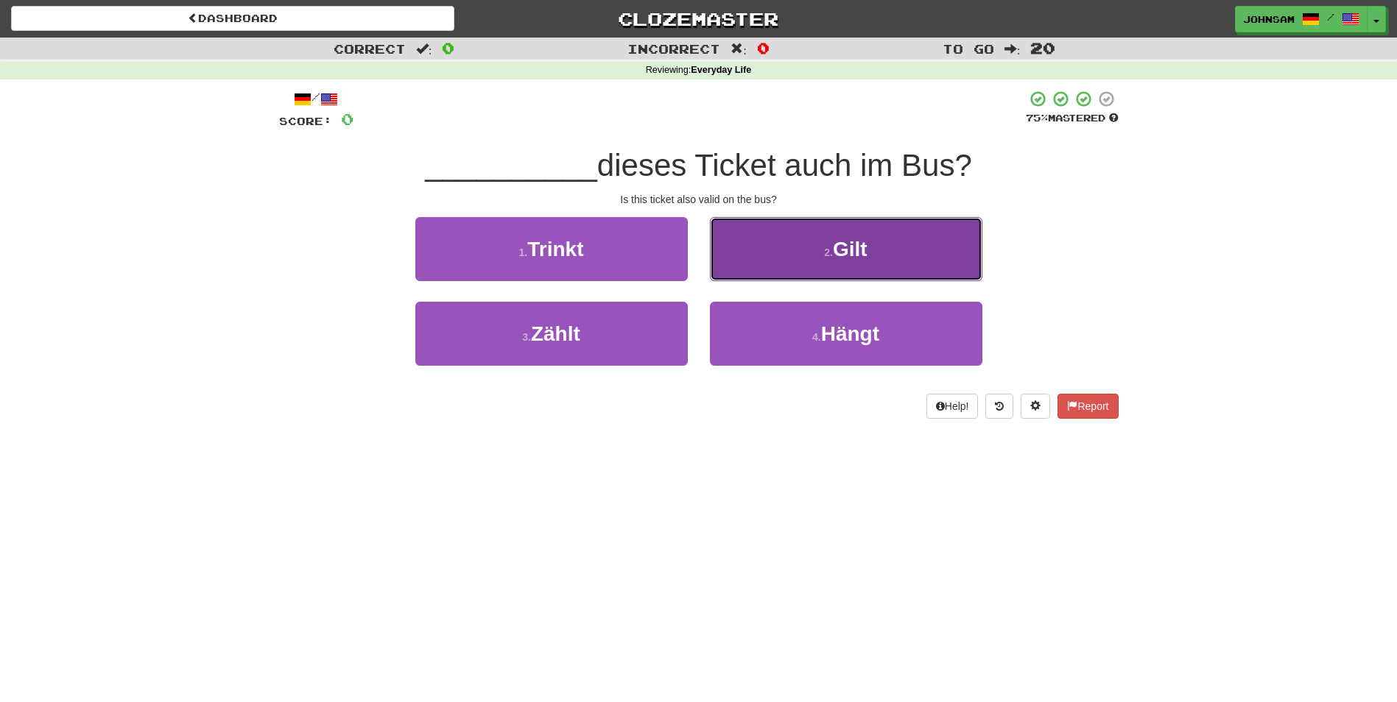
click at [869, 244] on button "2 . Gilt" at bounding box center [846, 249] width 272 height 64
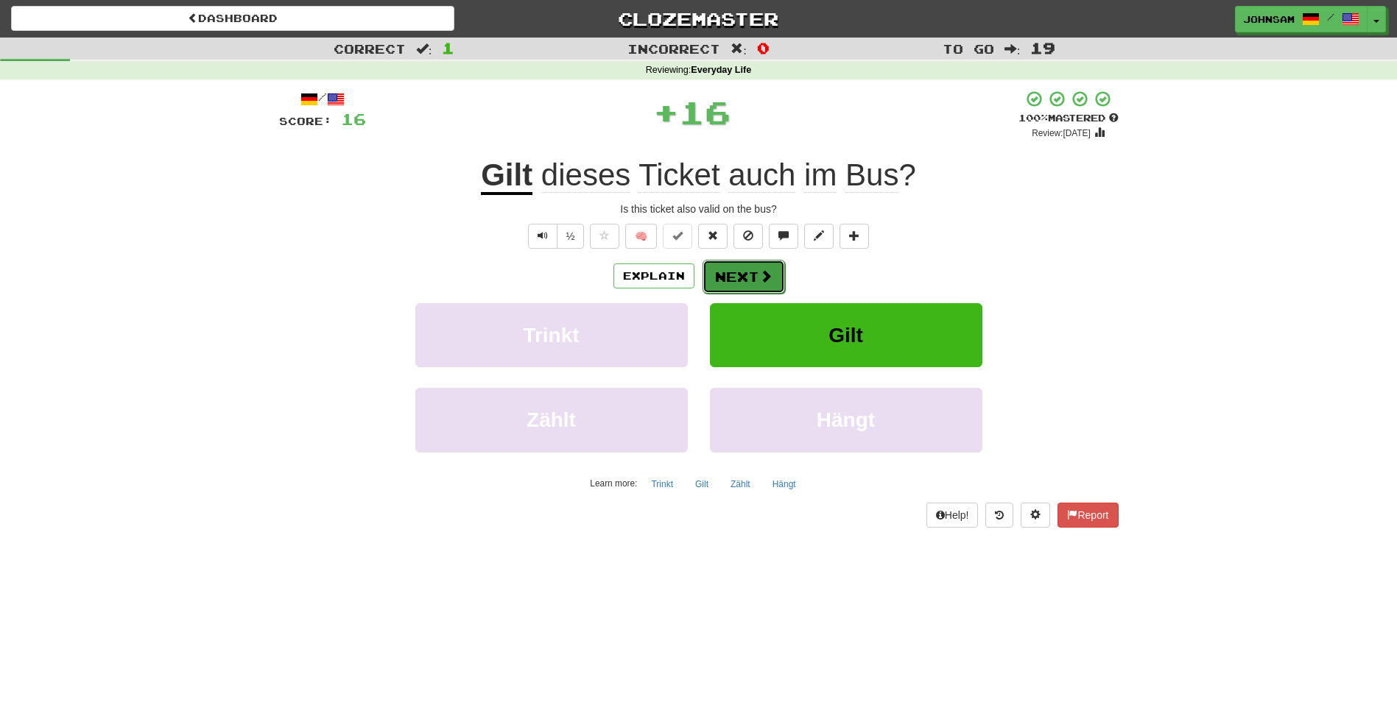
click at [737, 281] on button "Next" at bounding box center [743, 277] width 82 height 34
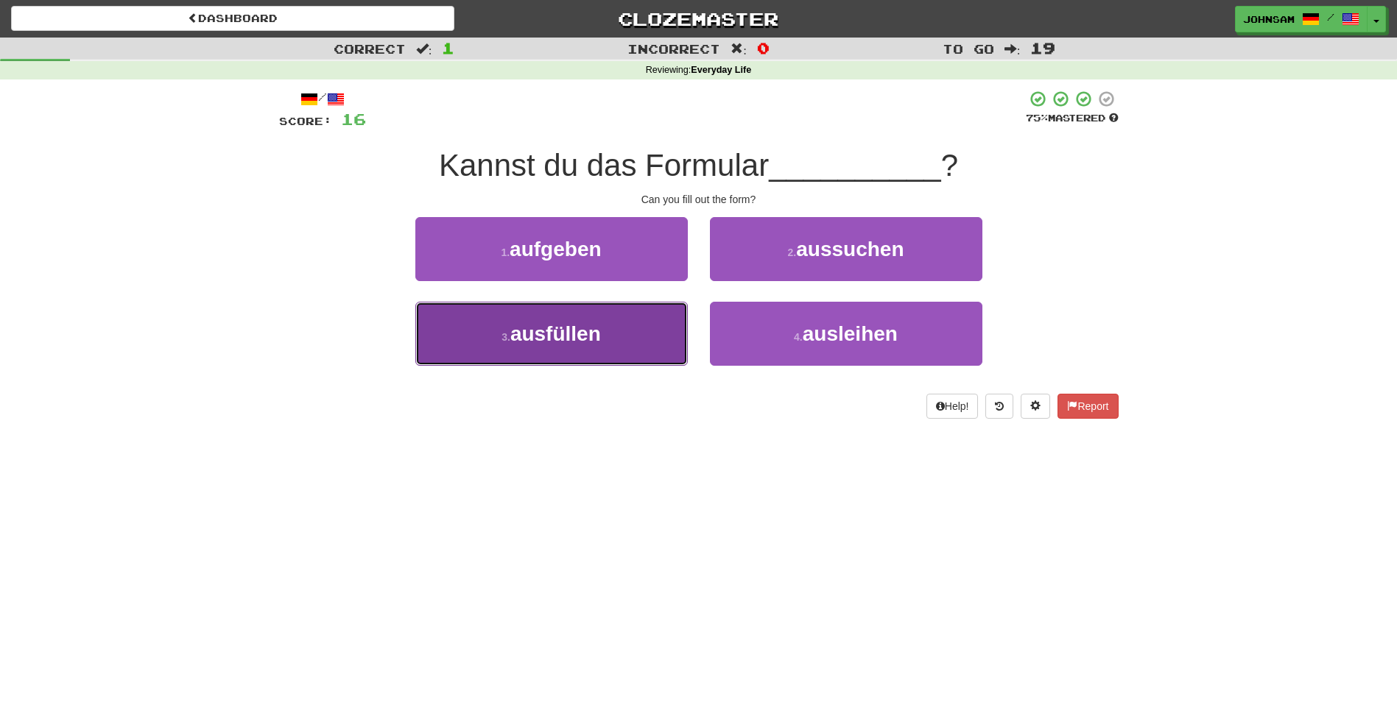
click at [584, 332] on span "ausfüllen" at bounding box center [555, 334] width 91 height 23
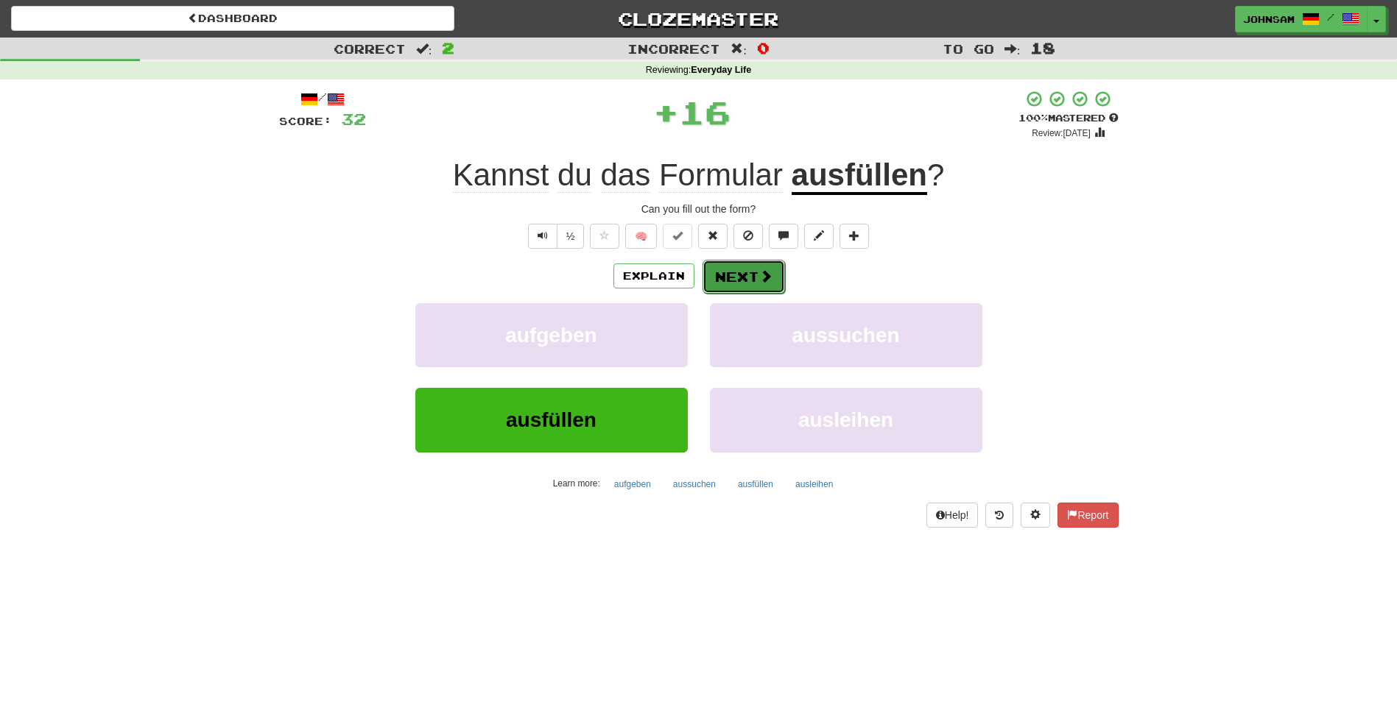
click at [734, 274] on button "Next" at bounding box center [743, 277] width 82 height 34
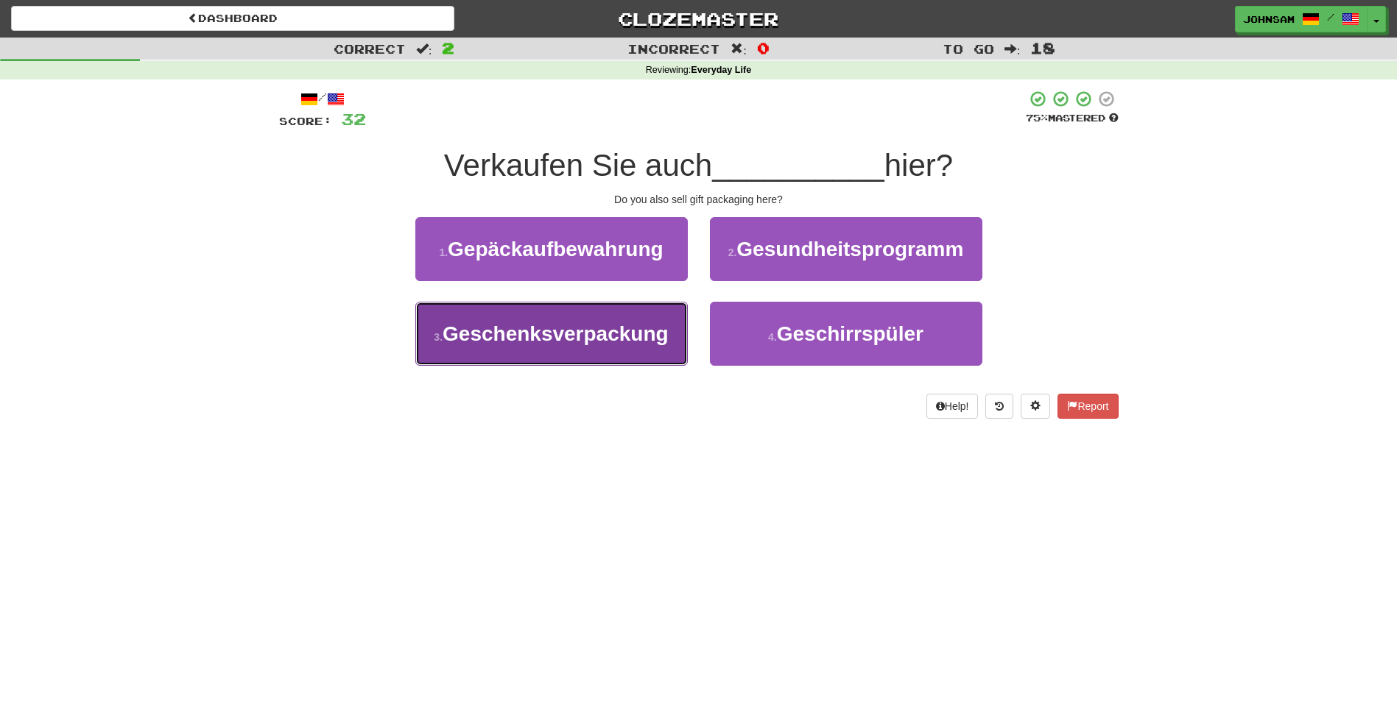
click at [583, 335] on span "Geschenksverpackung" at bounding box center [556, 334] width 226 height 23
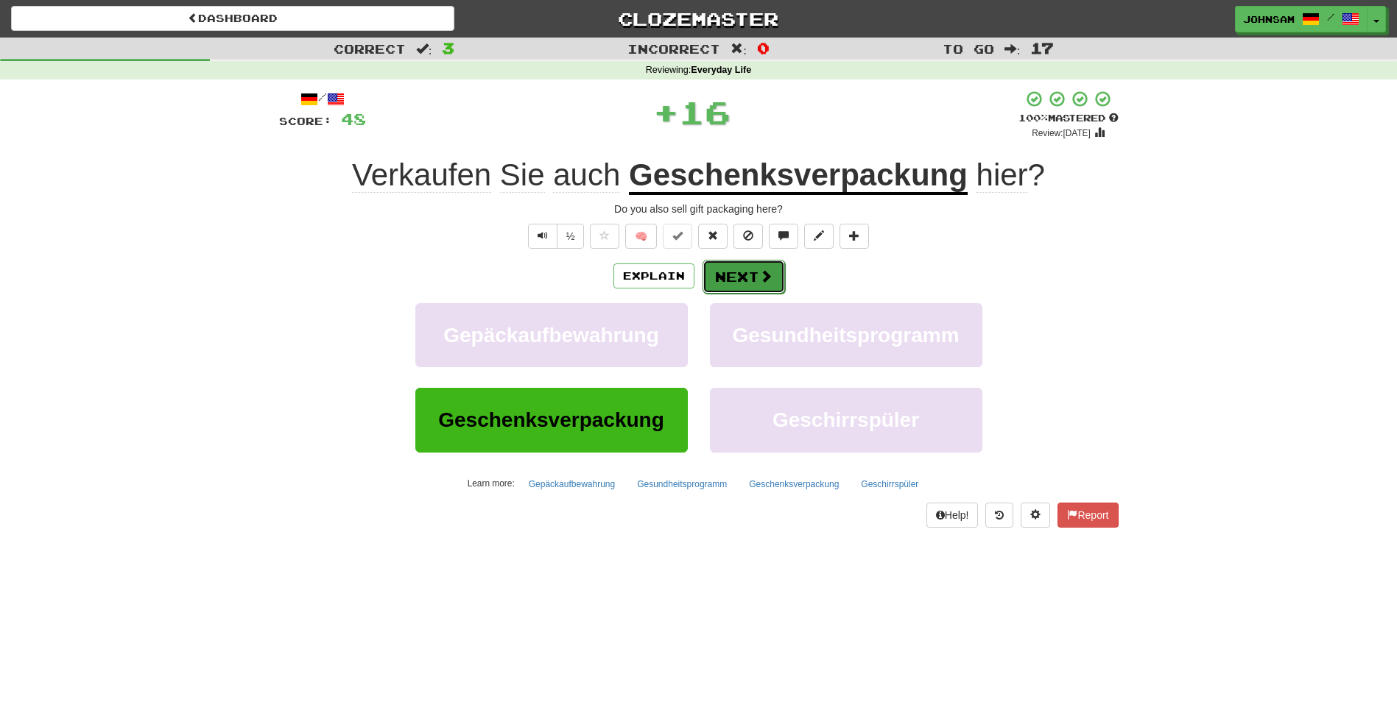
click at [748, 270] on button "Next" at bounding box center [743, 277] width 82 height 34
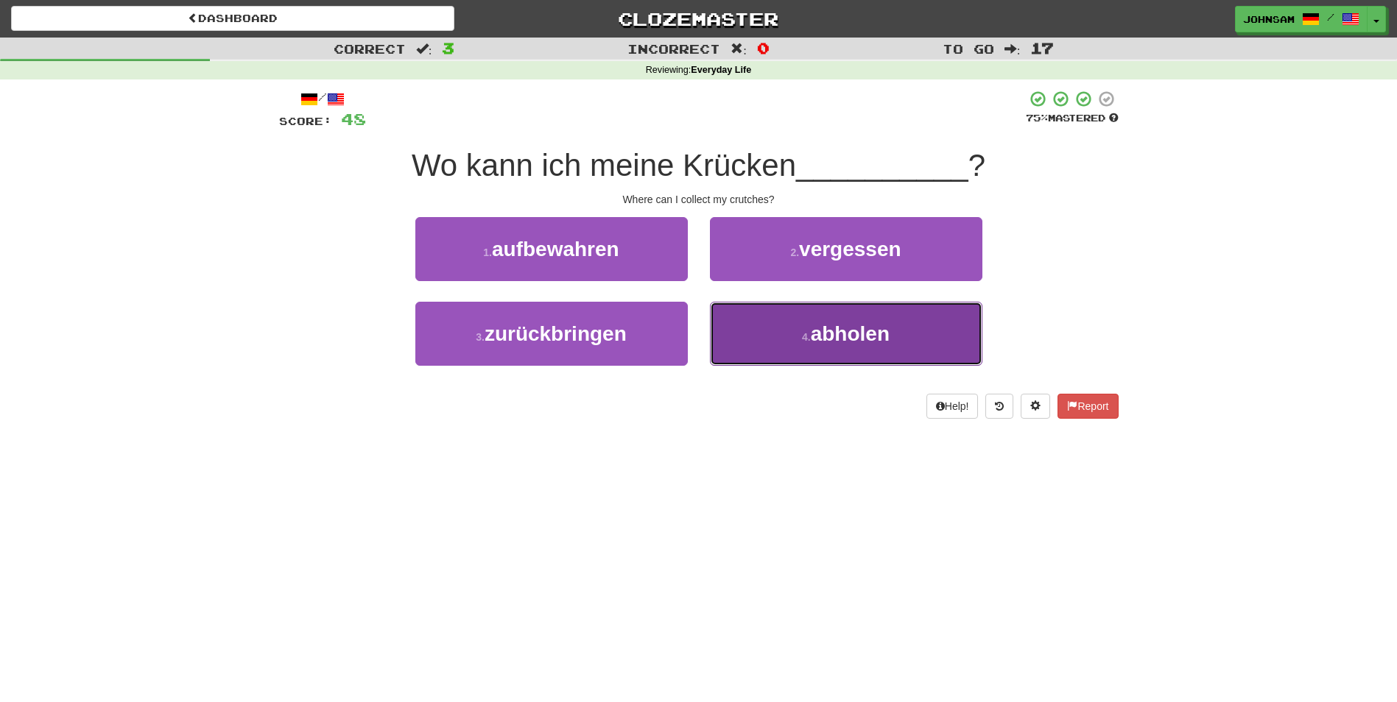
click at [814, 331] on span "abholen" at bounding box center [850, 334] width 79 height 23
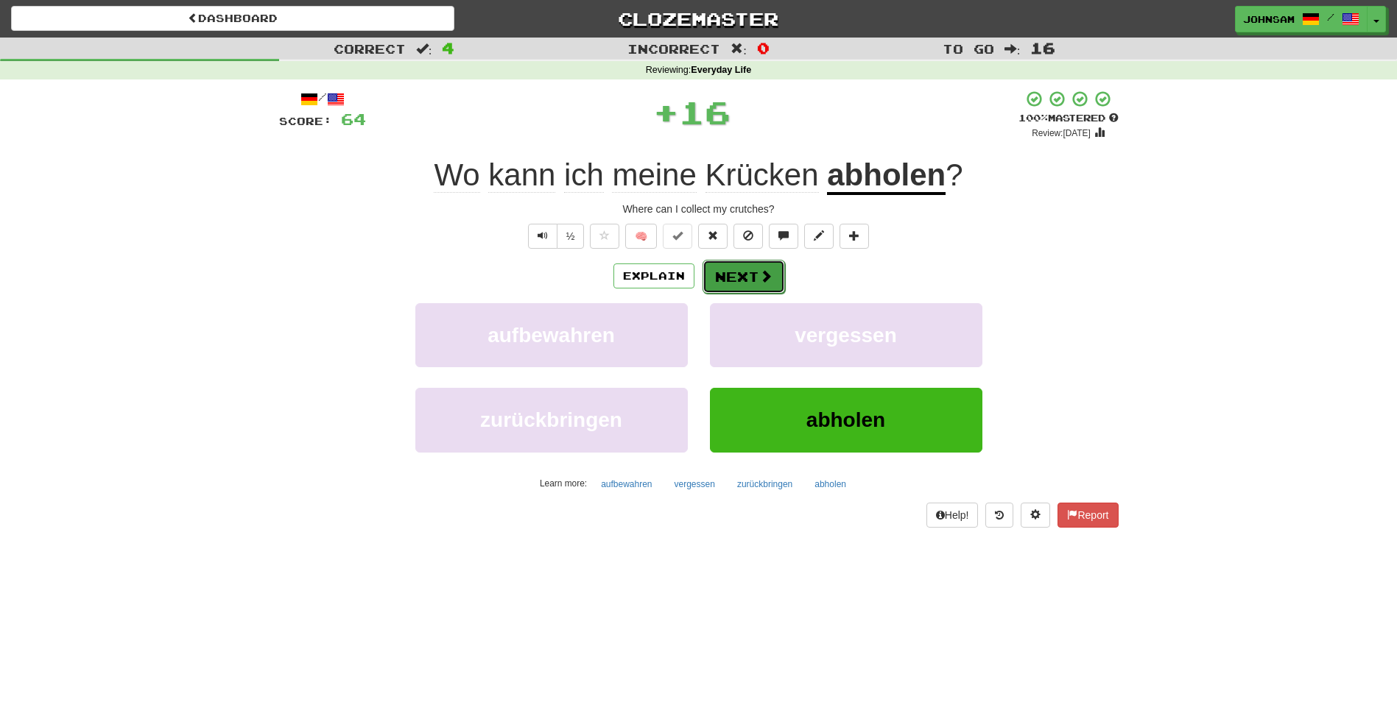
click at [736, 269] on button "Next" at bounding box center [743, 277] width 82 height 34
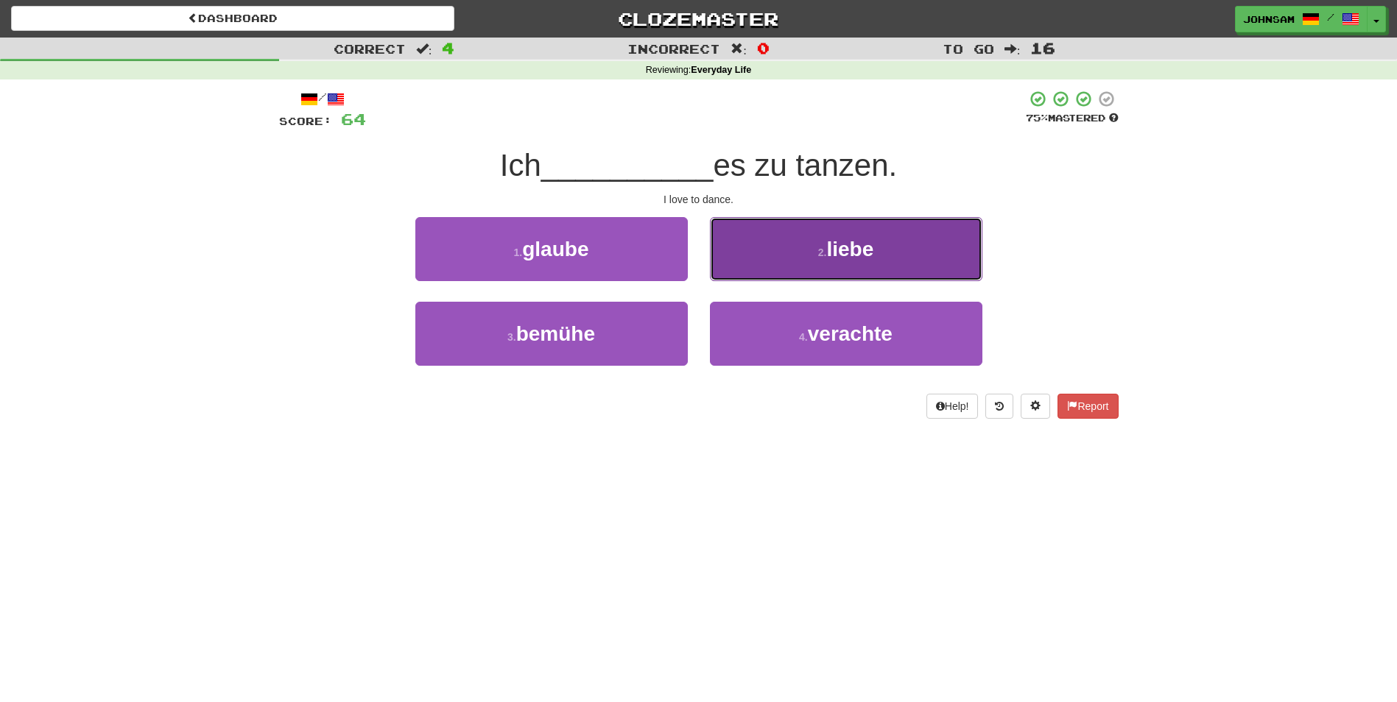
click at [835, 249] on span "liebe" at bounding box center [849, 249] width 47 height 23
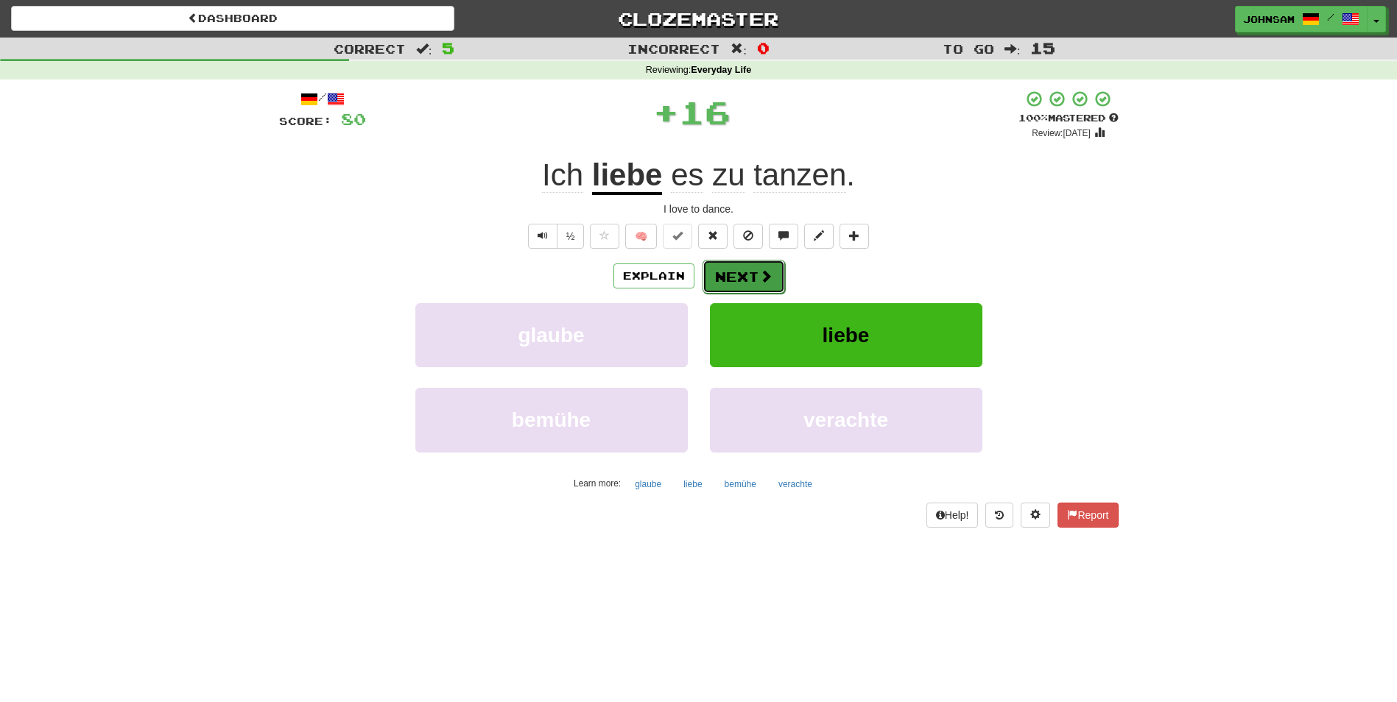
click at [739, 282] on button "Next" at bounding box center [743, 277] width 82 height 34
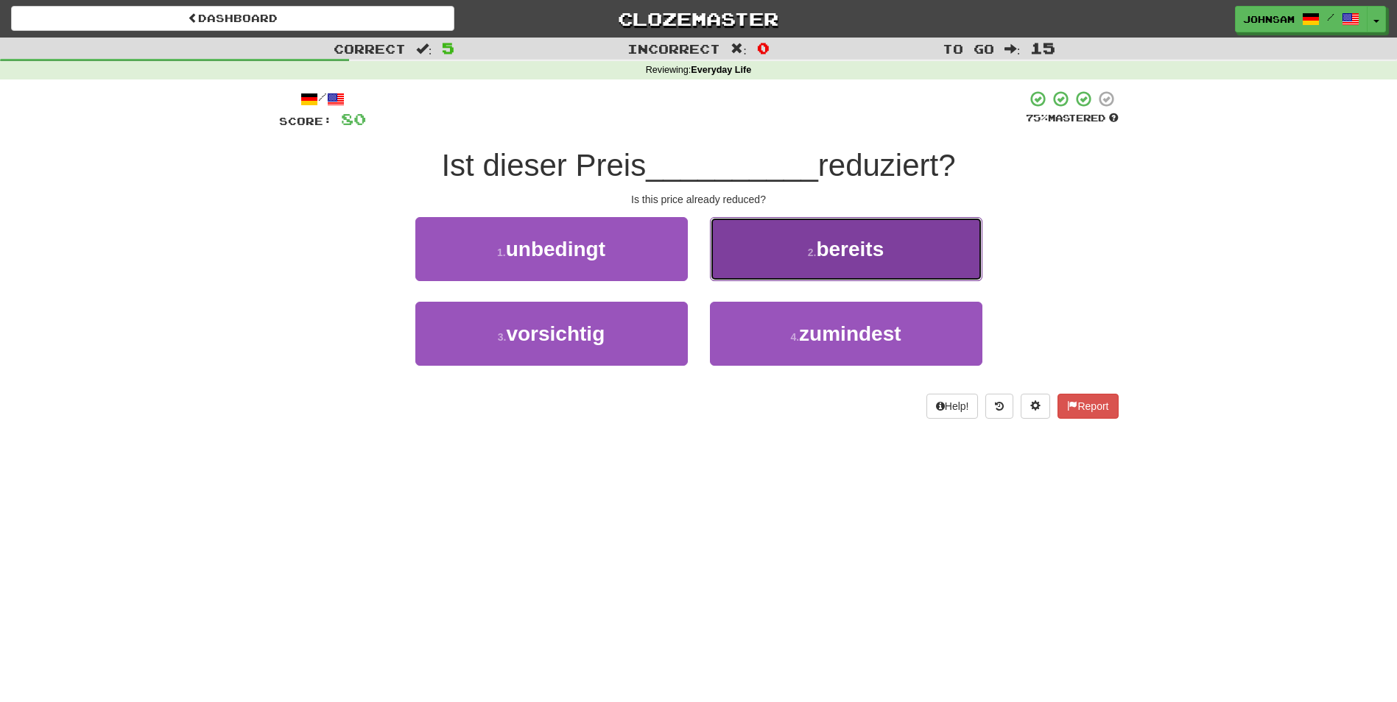
click at [867, 250] on span "bereits" at bounding box center [850, 249] width 68 height 23
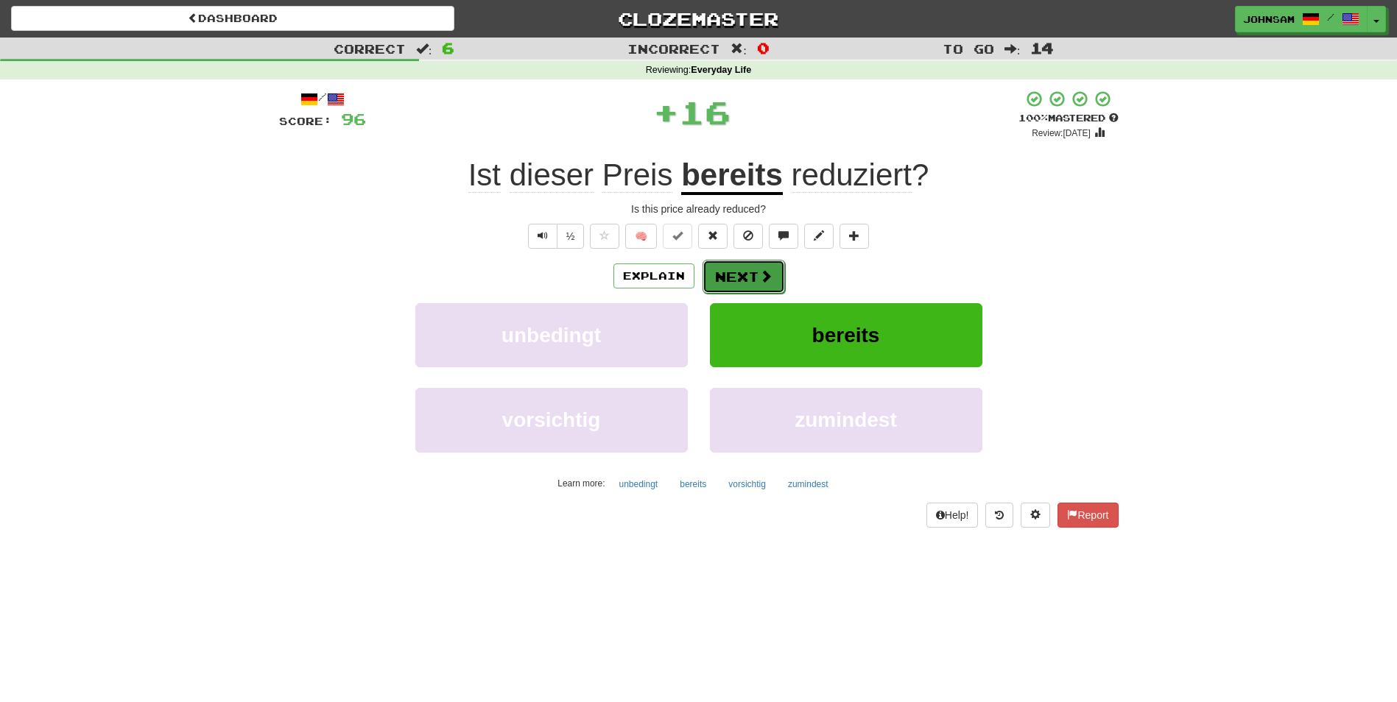
click at [744, 279] on button "Next" at bounding box center [743, 277] width 82 height 34
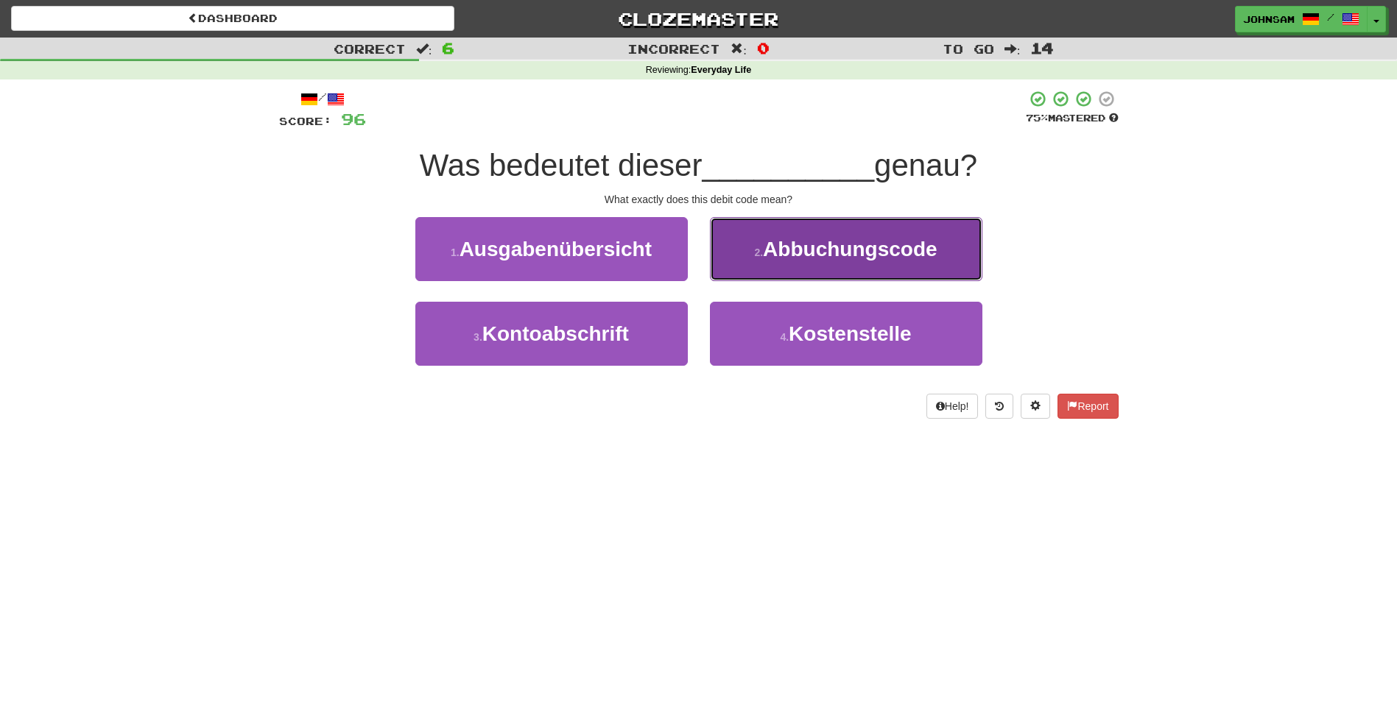
click at [835, 250] on span "Abbuchungscode" at bounding box center [850, 249] width 174 height 23
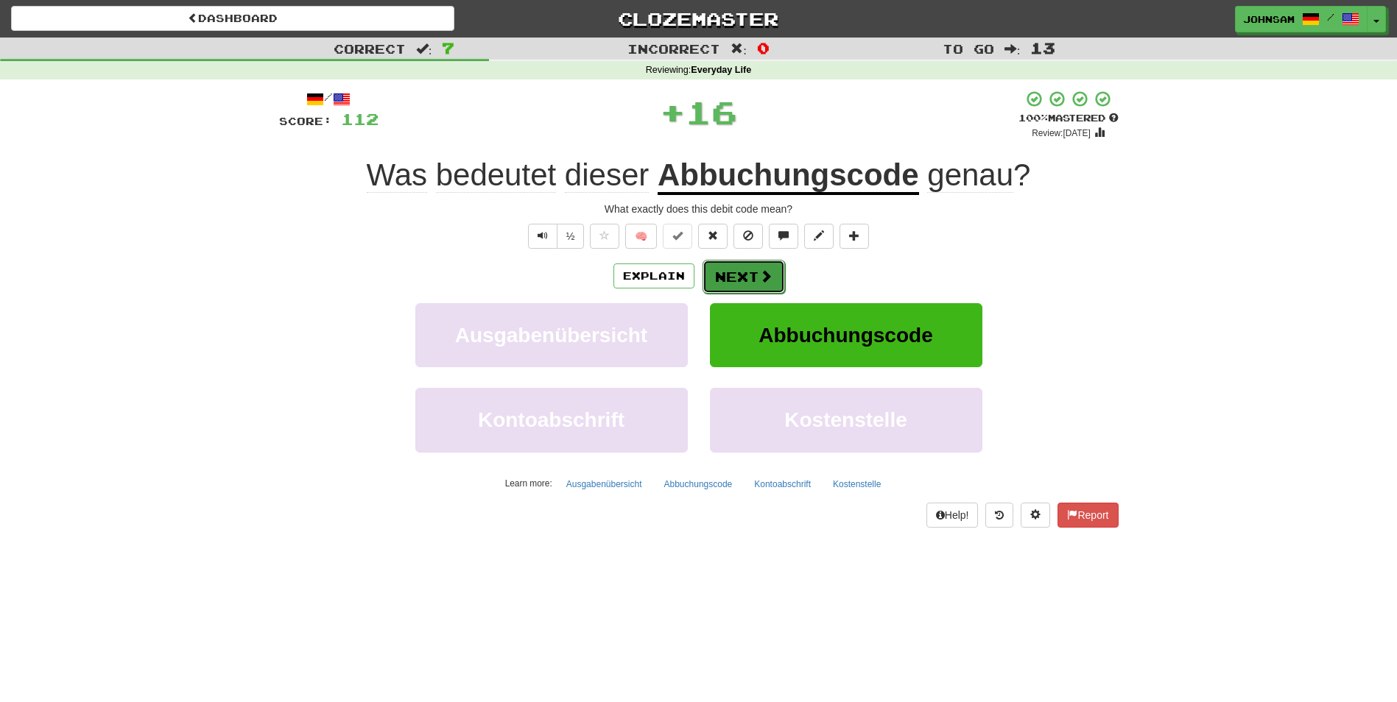
click at [749, 272] on button "Next" at bounding box center [743, 277] width 82 height 34
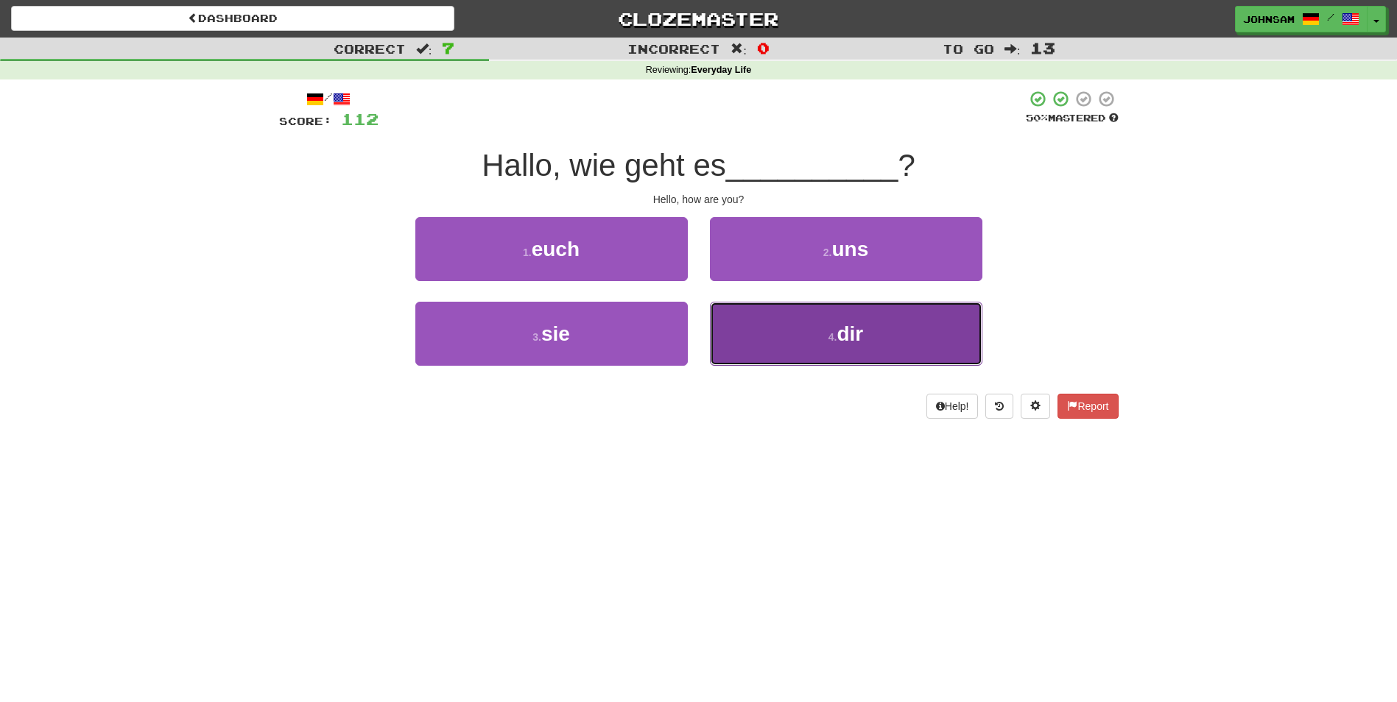
click at [856, 334] on span "dir" at bounding box center [849, 334] width 27 height 23
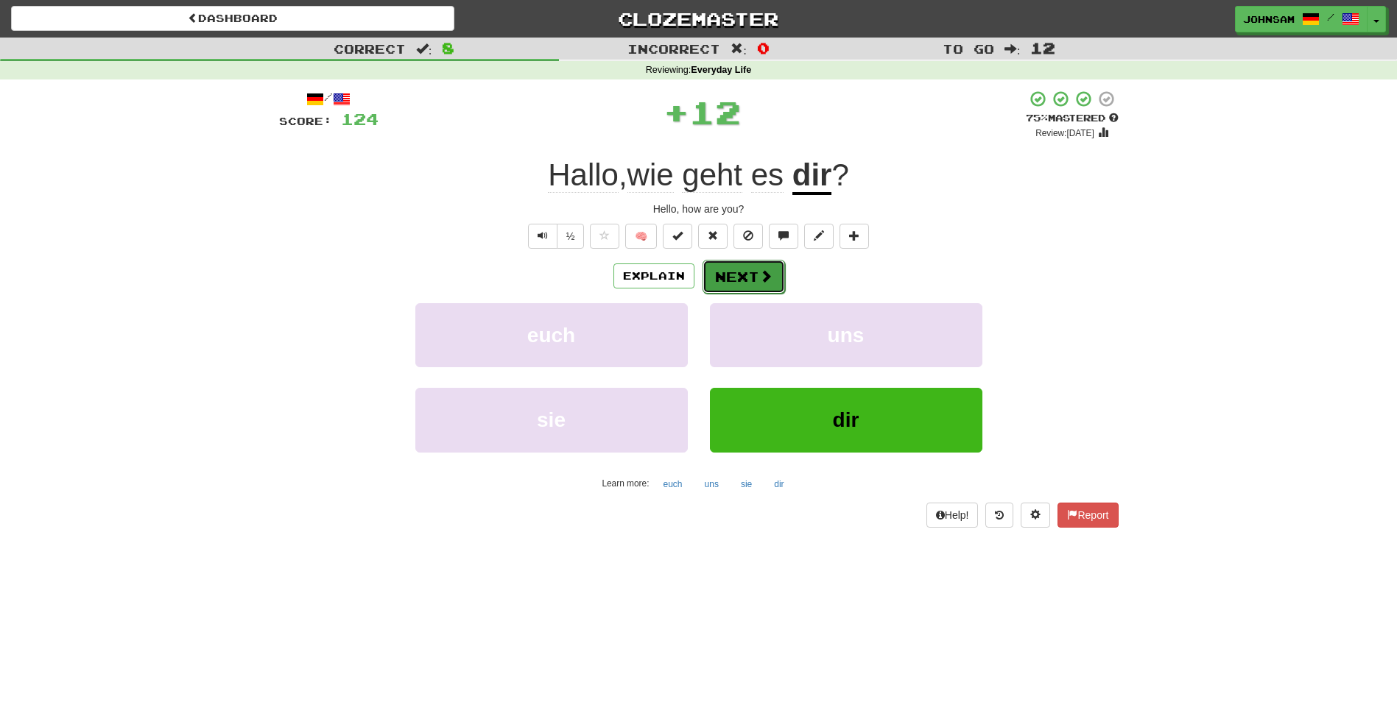
click at [764, 275] on span at bounding box center [765, 275] width 13 height 13
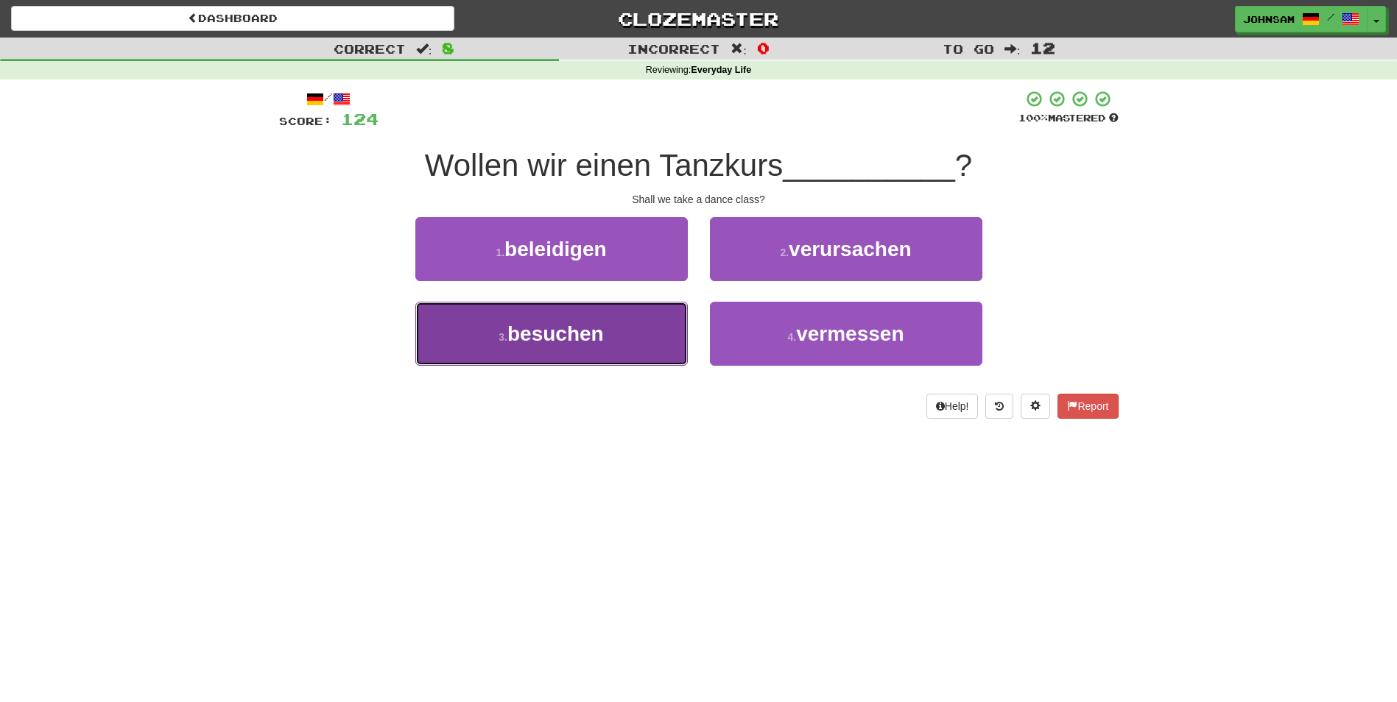
click at [567, 330] on span "besuchen" at bounding box center [555, 334] width 96 height 23
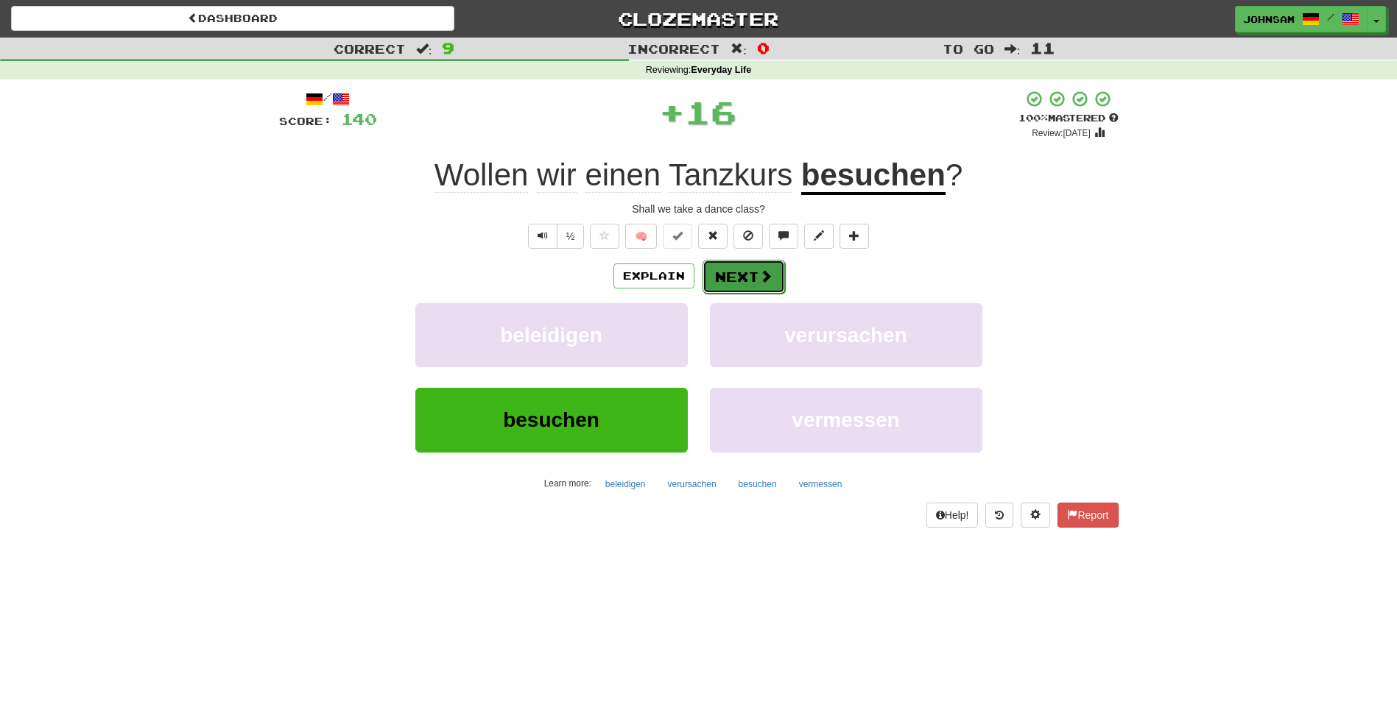
click at [729, 276] on button "Next" at bounding box center [743, 277] width 82 height 34
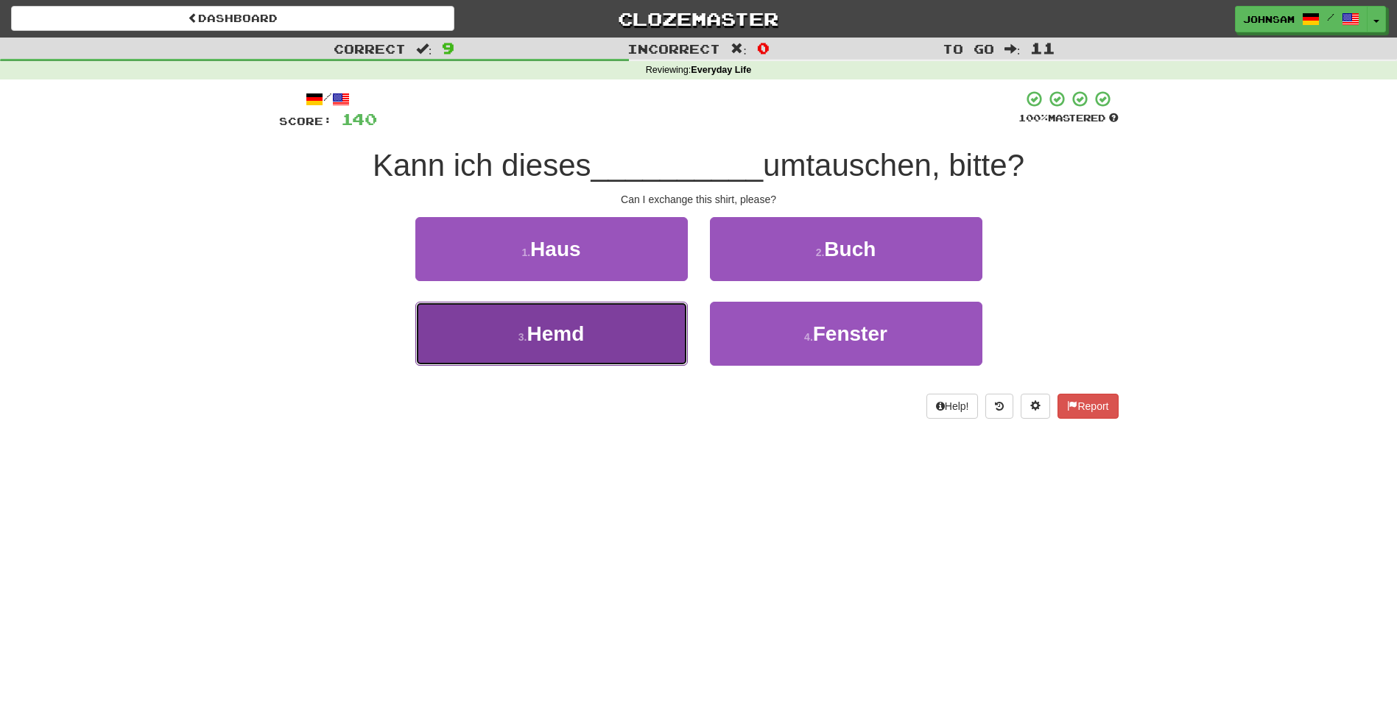
click at [553, 331] on span "Hemd" at bounding box center [554, 334] width 57 height 23
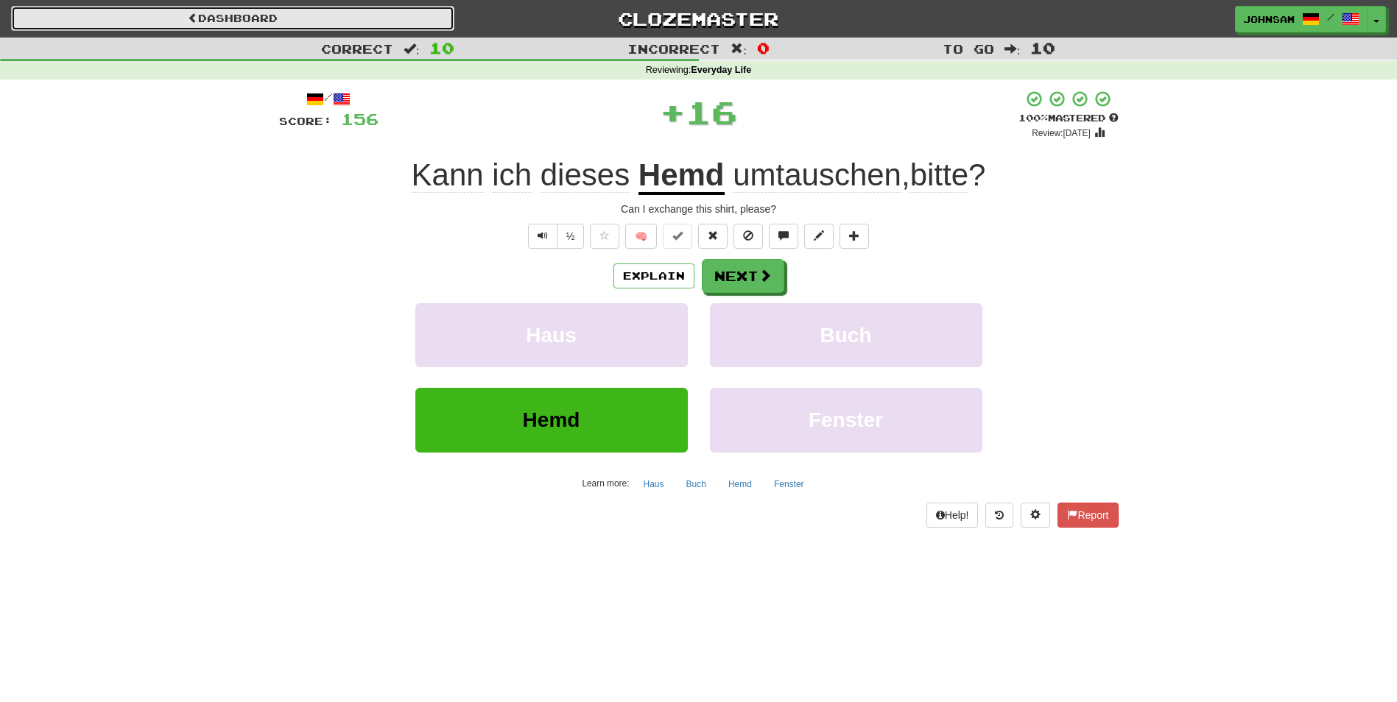
click at [222, 24] on link "Dashboard" at bounding box center [232, 18] width 443 height 25
